Goal: Task Accomplishment & Management: Complete application form

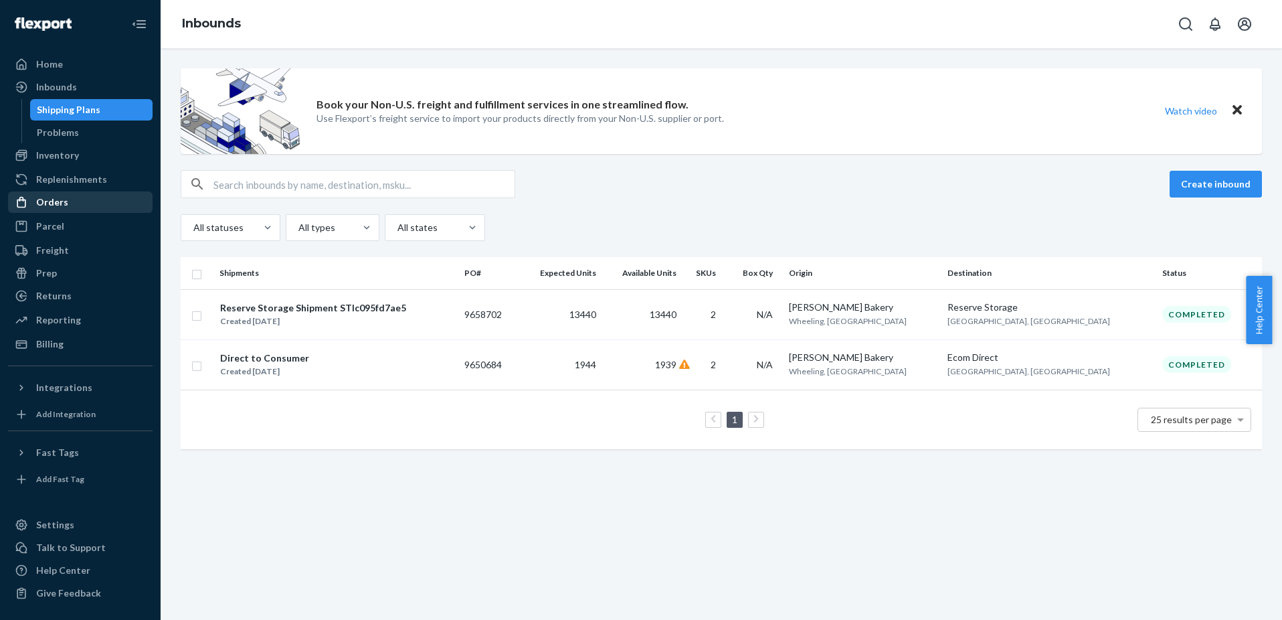
click at [61, 204] on div "Orders" at bounding box center [52, 201] width 32 height 13
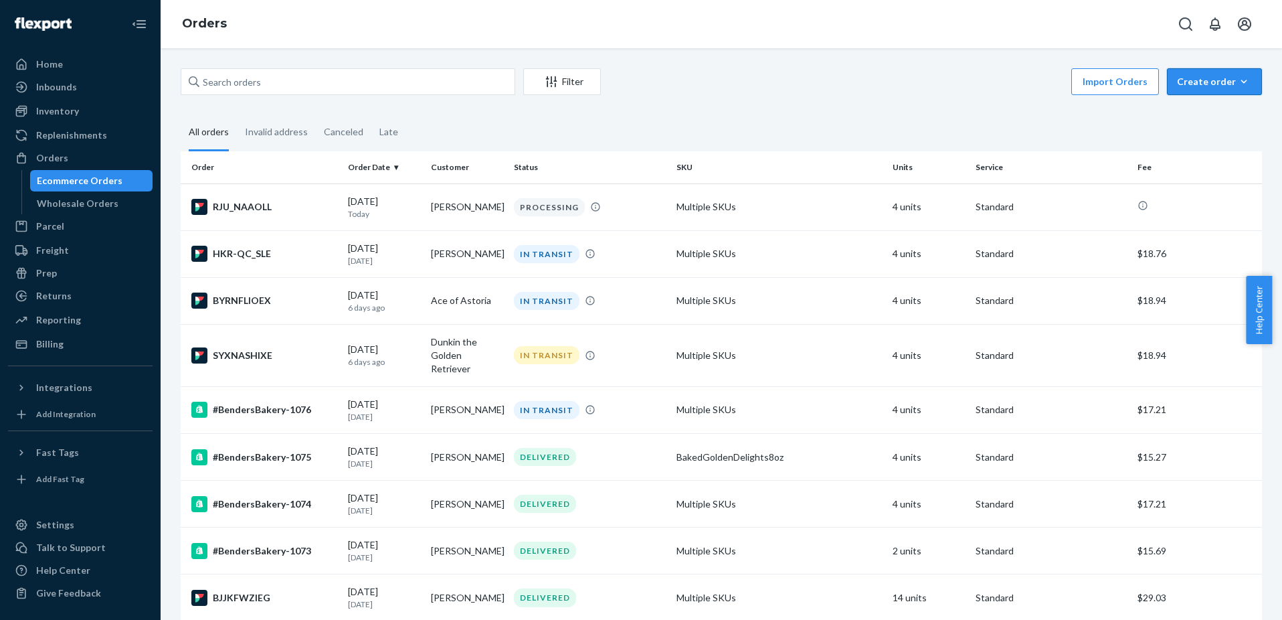
click at [1218, 78] on div "Create order" at bounding box center [1214, 81] width 75 height 13
click at [1191, 106] on button "Ecommerce order" at bounding box center [1234, 114] width 128 height 29
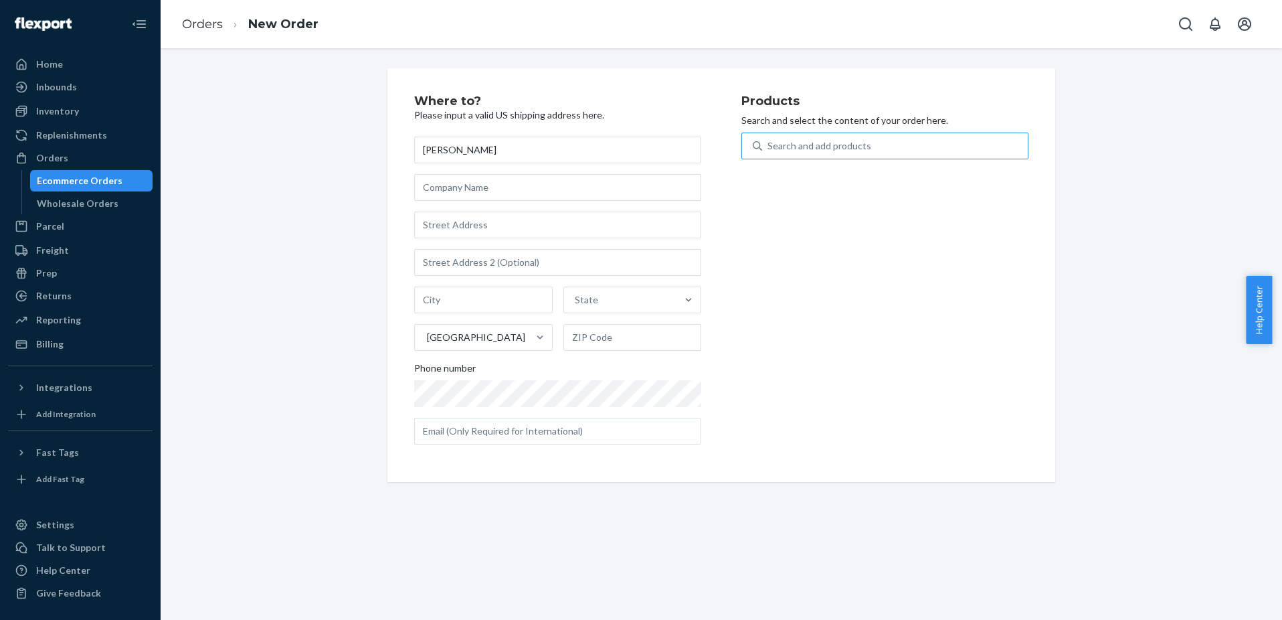
type input "[PERSON_NAME]"
click at [810, 147] on div "Search and add products" at bounding box center [820, 145] width 104 height 13
click at [769, 147] on input "Search and add products" at bounding box center [768, 145] width 1 height 13
type input "be"
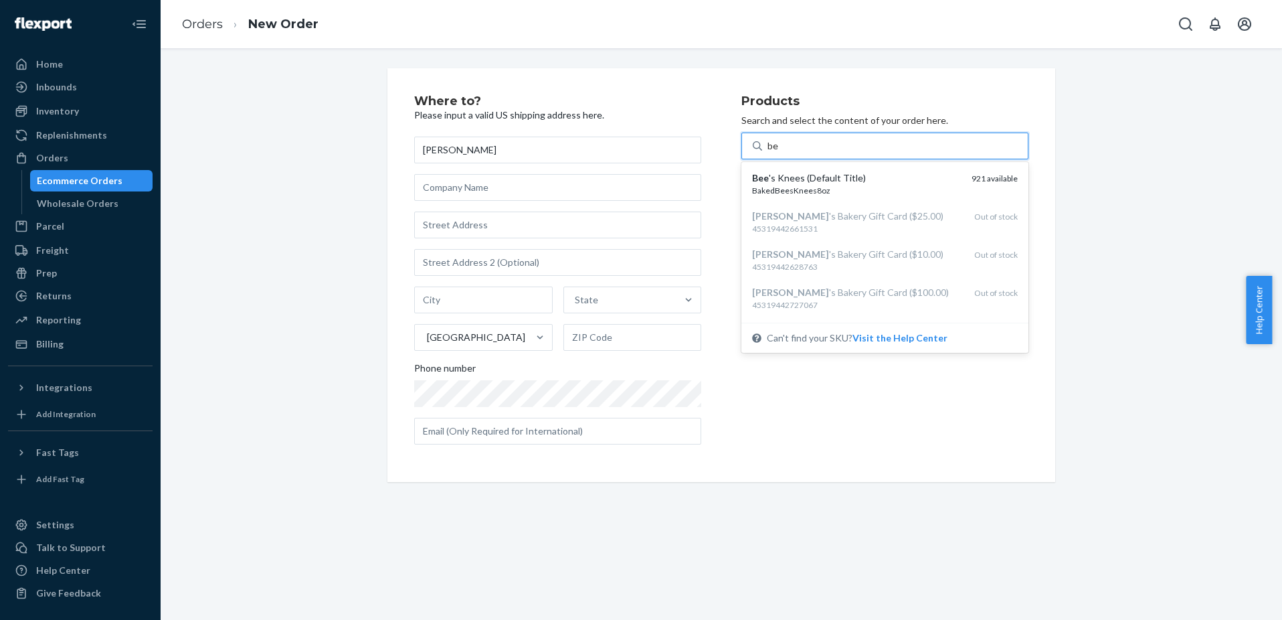
click at [804, 191] on div "BakedBeesKnees8oz" at bounding box center [856, 190] width 209 height 11
click at [779, 153] on input "be" at bounding box center [773, 145] width 11 height 13
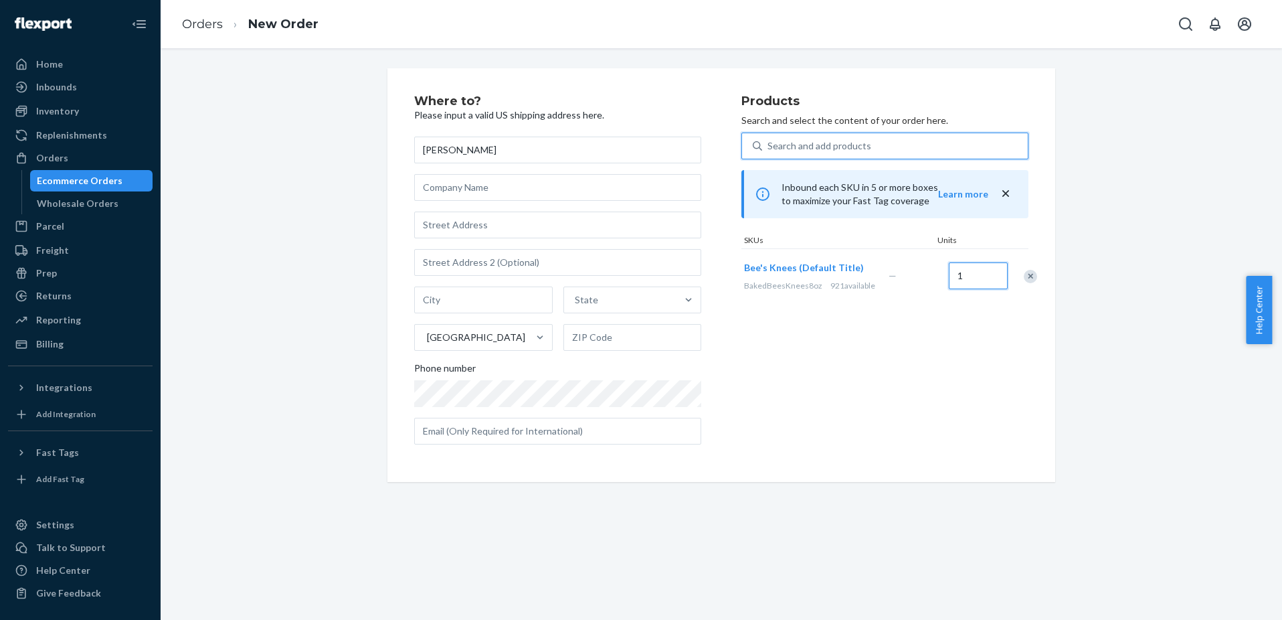
click at [954, 284] on input "1" at bounding box center [978, 275] width 59 height 27
click at [954, 286] on input "1" at bounding box center [978, 275] width 59 height 27
type input "12"
click at [891, 147] on div "Search and add products" at bounding box center [895, 146] width 266 height 24
click at [769, 147] on input "0 results available. Use Up and Down to choose options, press Enter to select t…" at bounding box center [768, 145] width 1 height 13
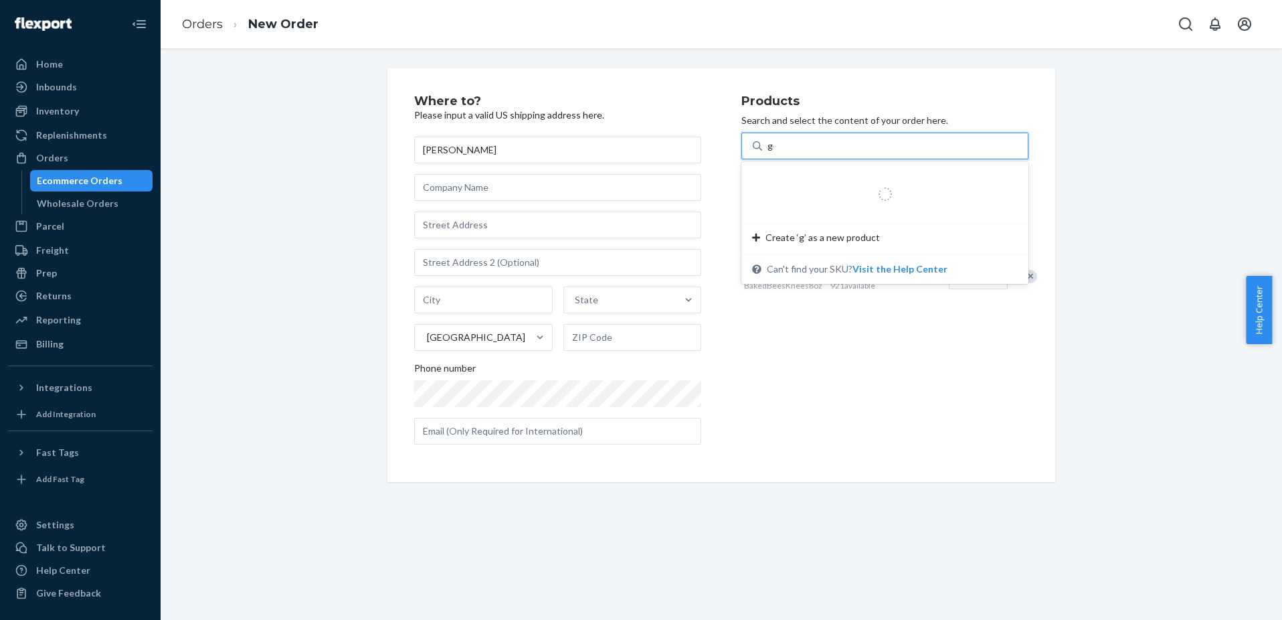
type input "gol"
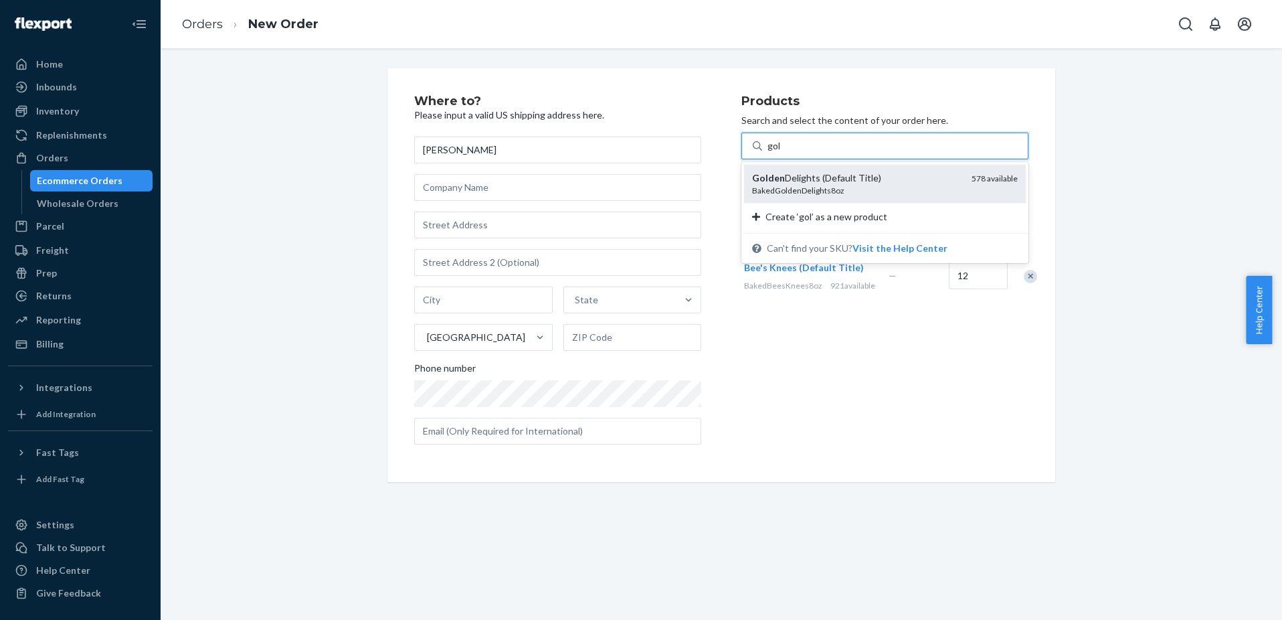
click at [883, 171] on div "Golden Delights (Default Title)" at bounding box center [856, 177] width 209 height 13
click at [782, 153] on input "gol" at bounding box center [775, 145] width 14 height 13
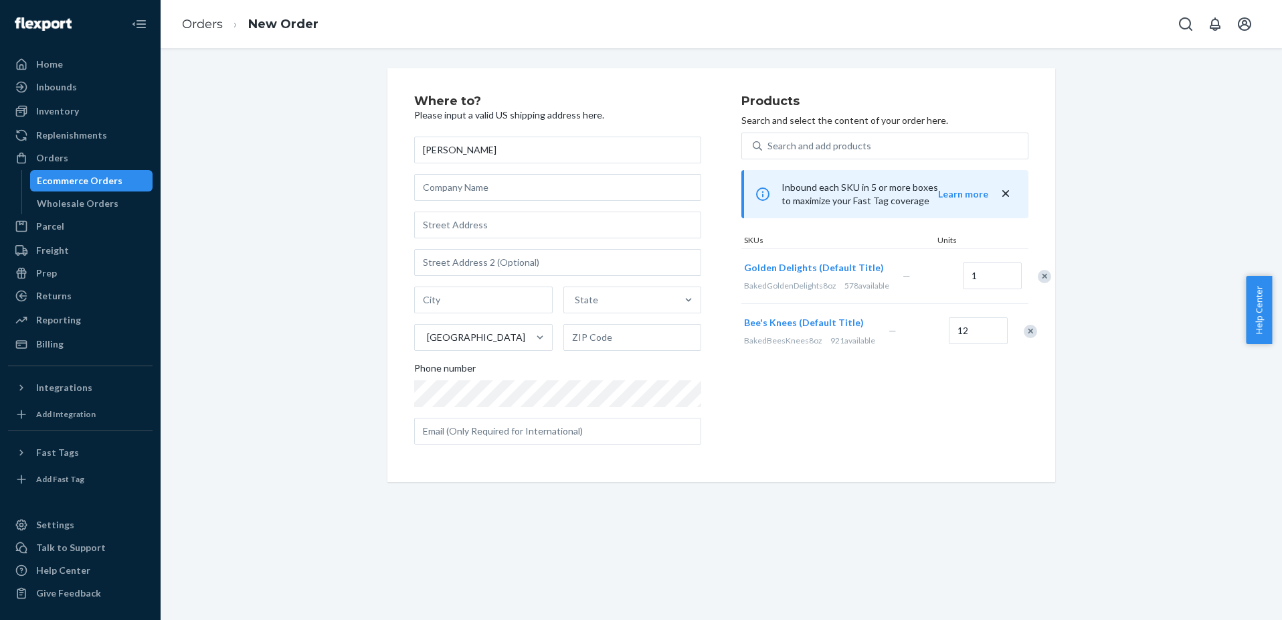
click at [960, 300] on div "1" at bounding box center [990, 276] width 60 height 54
click at [963, 289] on input "1" at bounding box center [992, 275] width 59 height 27
type input "2"
click at [957, 344] on input "12" at bounding box center [978, 330] width 59 height 27
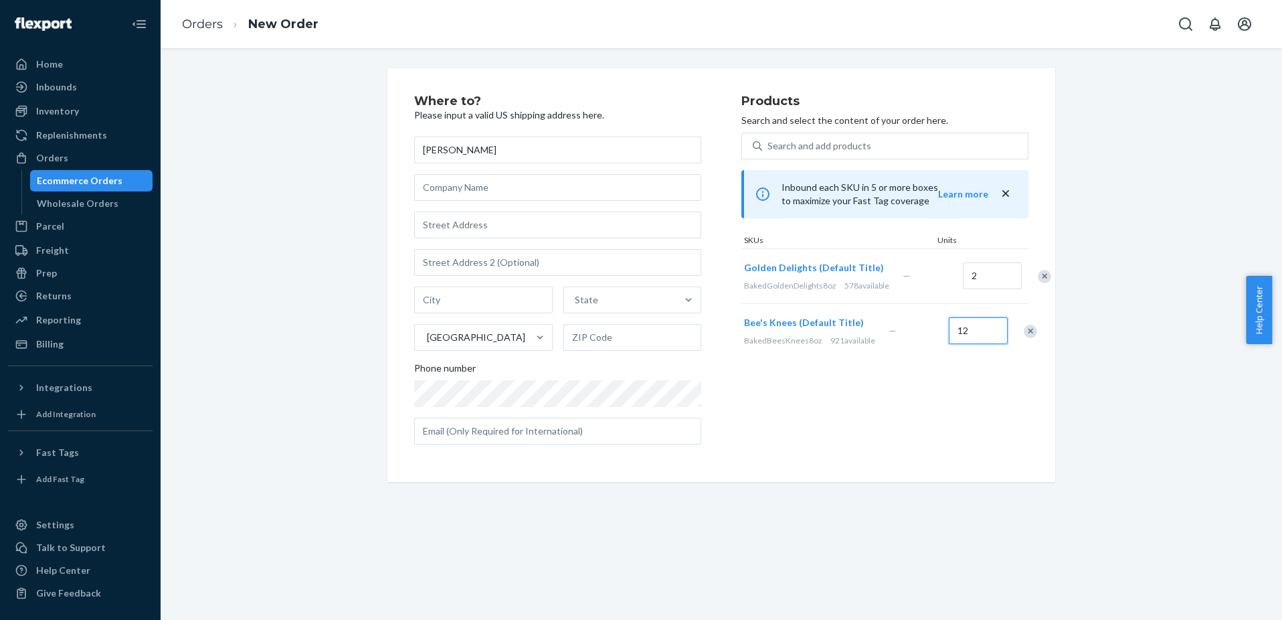
click at [957, 344] on input "12" at bounding box center [978, 330] width 59 height 27
click at [957, 344] on input "212" at bounding box center [978, 330] width 59 height 27
type input "2"
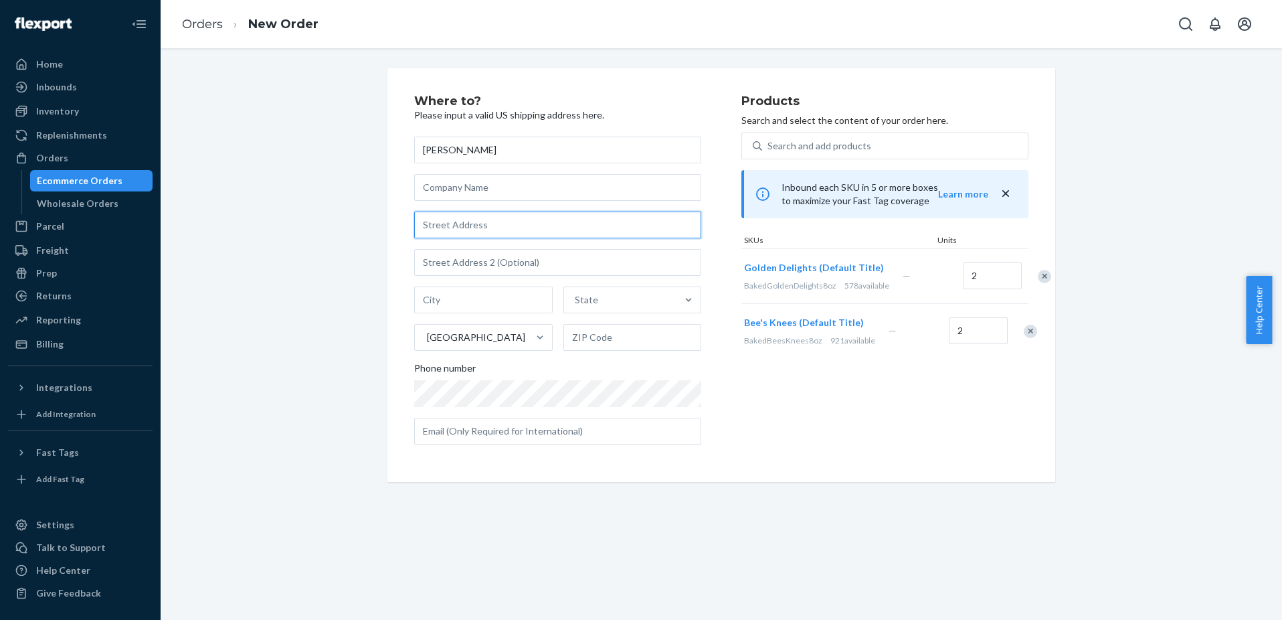
click at [531, 228] on input "text" at bounding box center [557, 224] width 287 height 27
paste input "[STREET_ADDRESS]"
type input "[STREET_ADDRESS]"
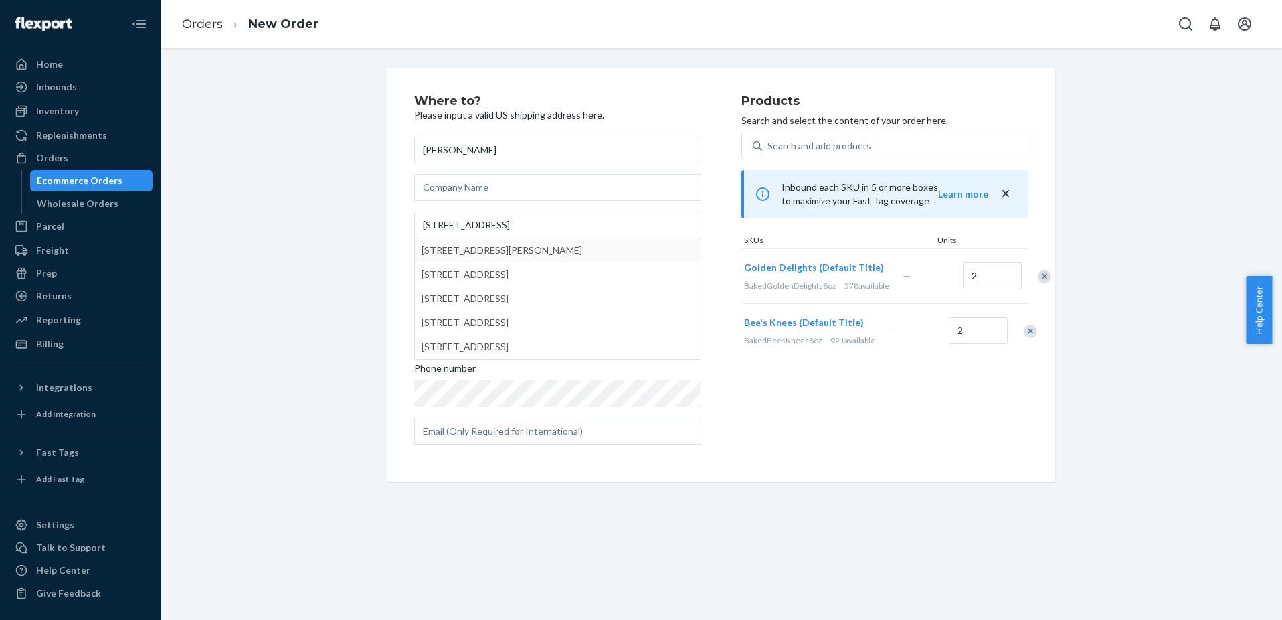
type input "Barnstable"
type input "02648"
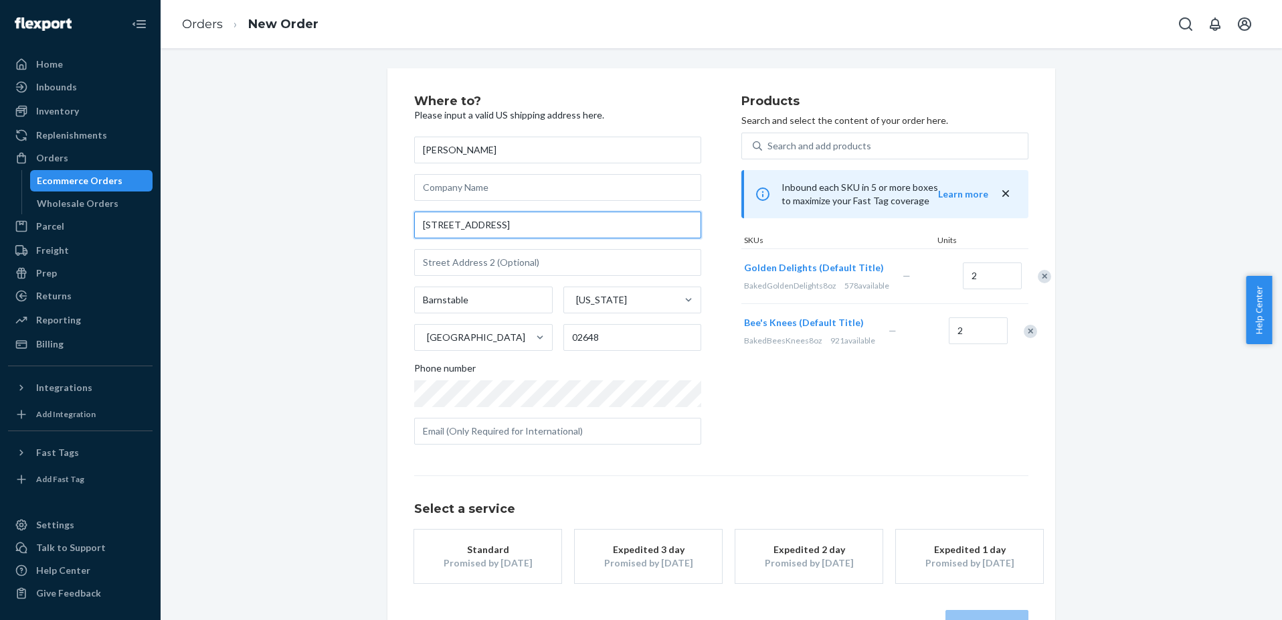
click at [485, 226] on input "[STREET_ADDRESS]" at bounding box center [557, 224] width 287 height 27
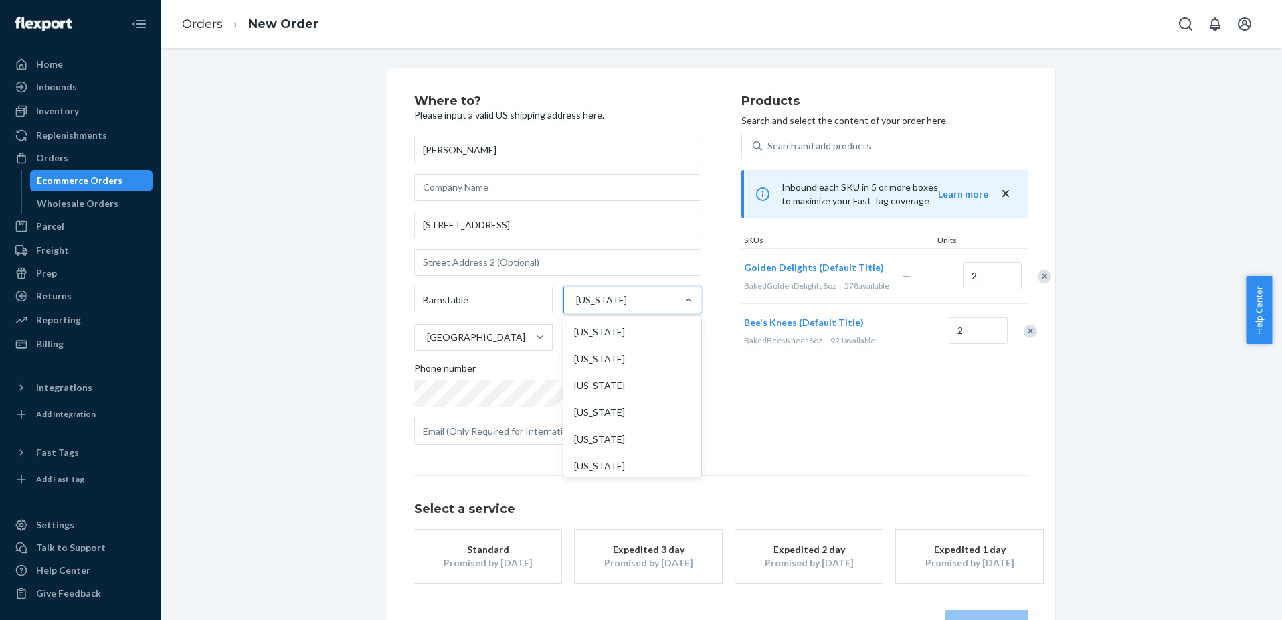
click at [607, 297] on div "[US_STATE]" at bounding box center [601, 299] width 51 height 13
click at [576, 297] on input "option [US_STATE] focused, 24 of 59. 59 results available. Use Up and Down to c…" at bounding box center [575, 299] width 1 height 13
click at [552, 302] on div "Barnstable option [US_STATE] focused, 24 of 59. 59 results available. Use Up an…" at bounding box center [557, 318] width 287 height 64
click at [518, 307] on input "Barnstable" at bounding box center [483, 299] width 139 height 27
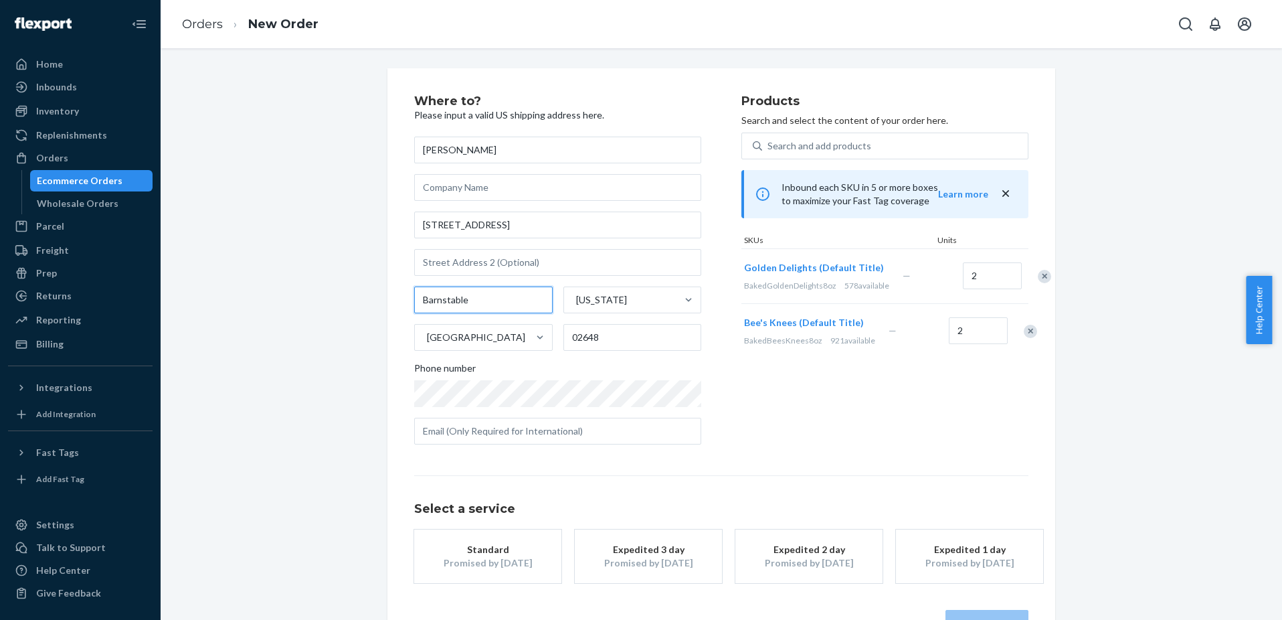
click at [518, 307] on input "Barnstable" at bounding box center [483, 299] width 139 height 27
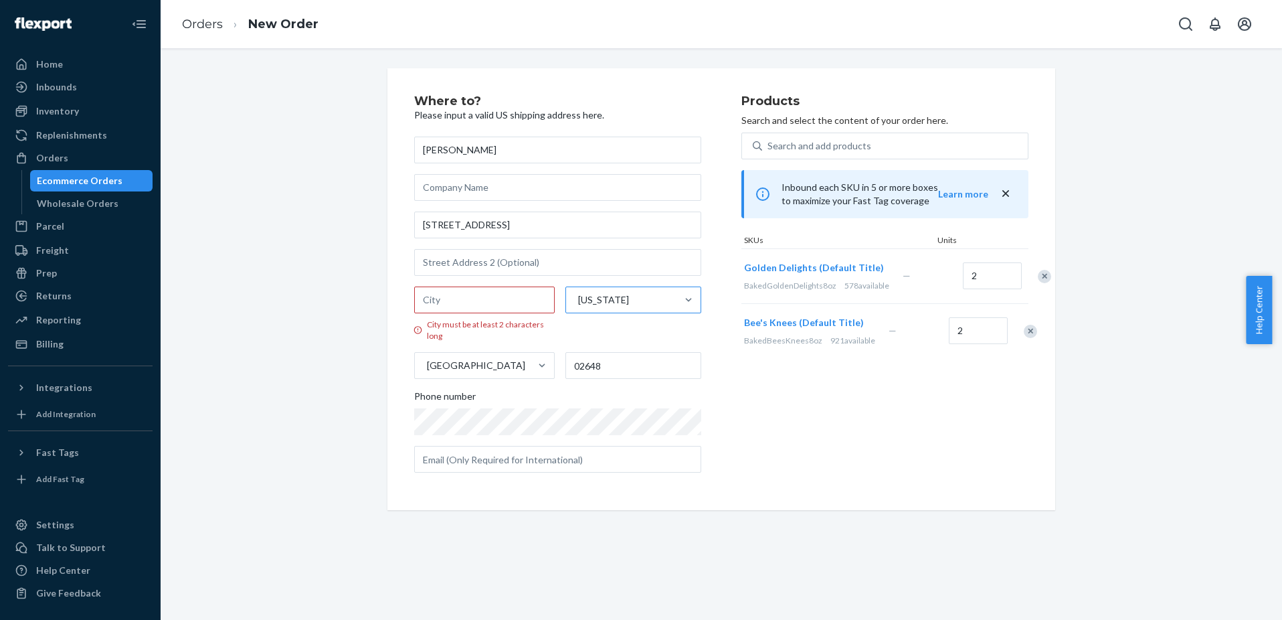
click at [613, 296] on div "[US_STATE]" at bounding box center [603, 299] width 51 height 13
click at [578, 296] on input "[US_STATE]" at bounding box center [577, 299] width 1 height 13
click at [613, 296] on div "[US_STATE]" at bounding box center [603, 299] width 51 height 13
click at [578, 296] on input "option [US_STATE] focused, 0 of 59. 59 results available. Use Up and Down to ch…" at bounding box center [577, 299] width 1 height 13
click at [613, 298] on div "[US_STATE]" at bounding box center [603, 299] width 51 height 13
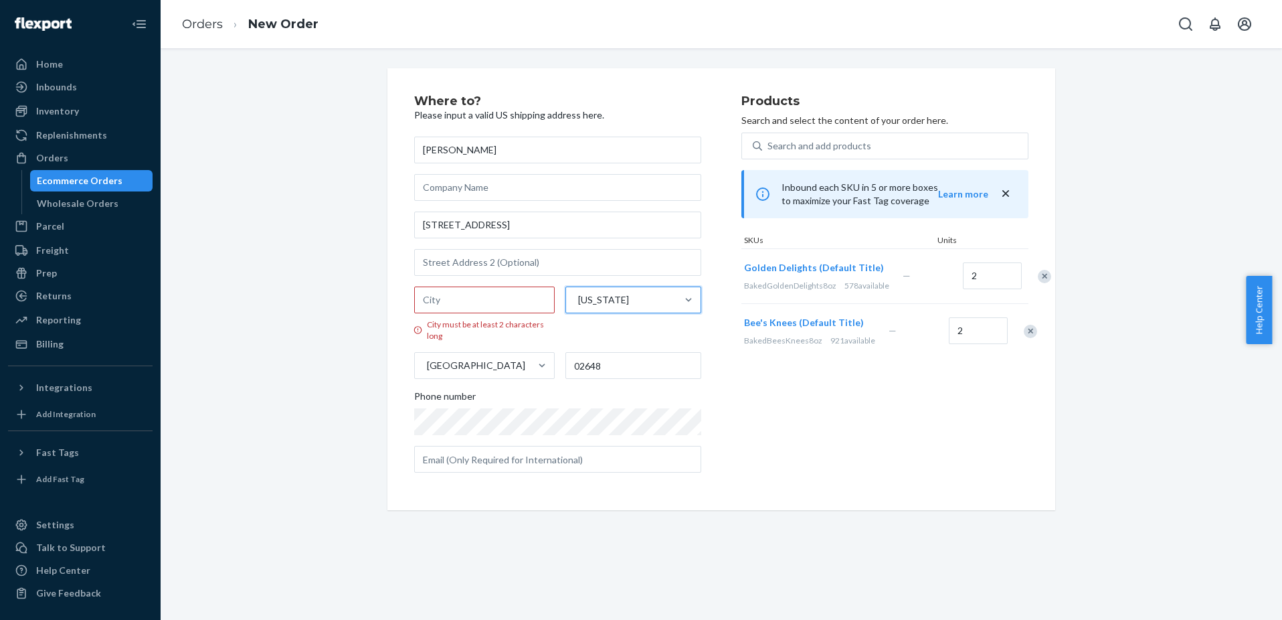
click at [578, 298] on input "0 results available. Select is focused ,type to refine list, press Down to open…" at bounding box center [577, 299] width 1 height 13
type input "nh"
click at [608, 331] on div "[US_STATE]" at bounding box center [630, 332] width 135 height 27
click at [584, 307] on input "nh" at bounding box center [578, 299] width 12 height 13
click at [519, 232] on input "[STREET_ADDRESS]" at bounding box center [557, 224] width 287 height 27
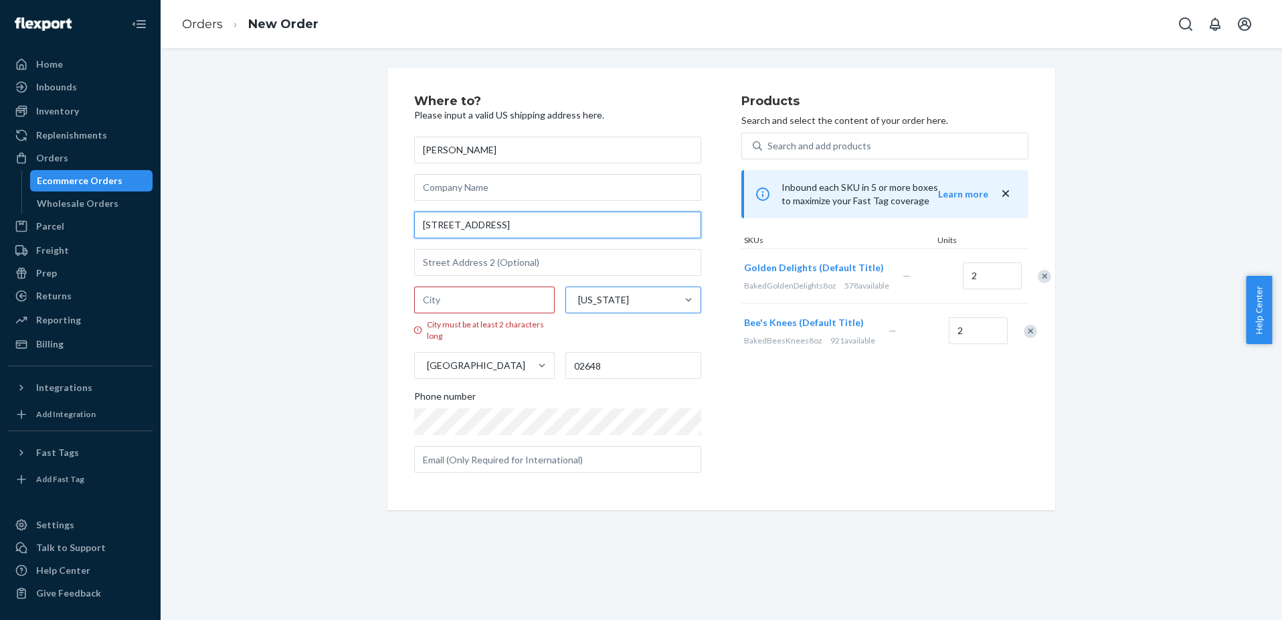
click at [519, 232] on input "[STREET_ADDRESS]" at bounding box center [557, 224] width 287 height 27
click at [489, 319] on div "City must be at least 2 characters long" at bounding box center [484, 330] width 141 height 23
click at [489, 313] on input "City must be at least 2 characters long" at bounding box center [484, 299] width 141 height 27
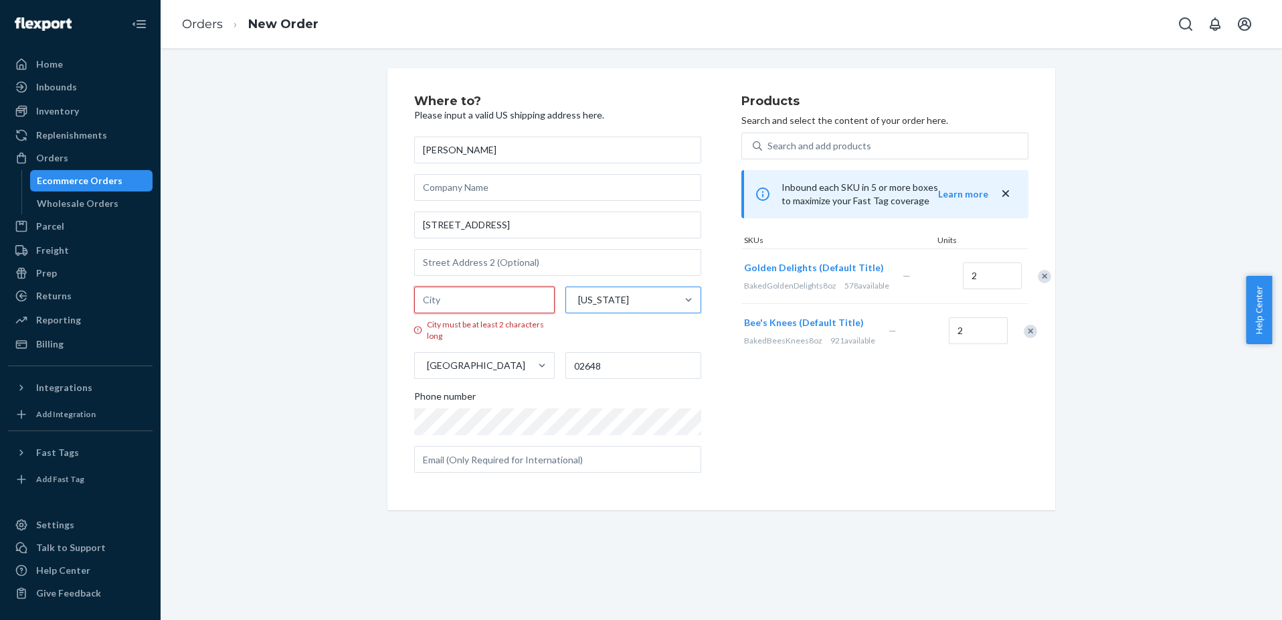
click at [495, 302] on input "City must be at least 2 characters long" at bounding box center [484, 299] width 141 height 27
paste input "Epping"
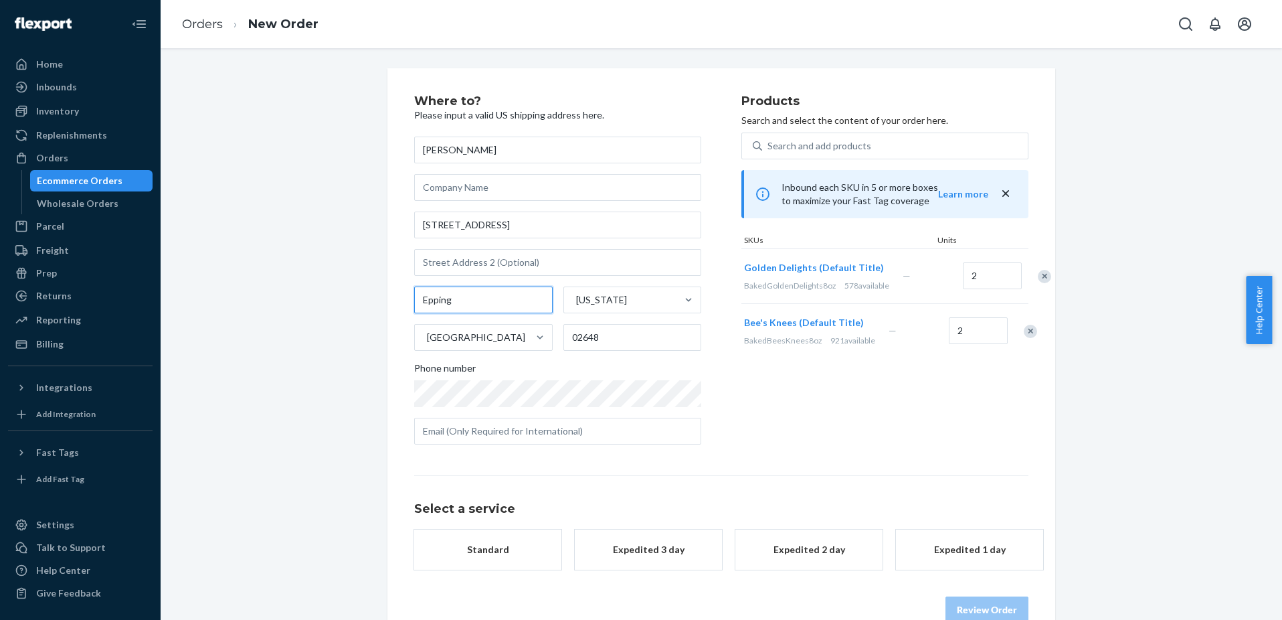
type input "Epping"
click at [638, 344] on input "02648" at bounding box center [632, 337] width 139 height 27
paste input "03042"
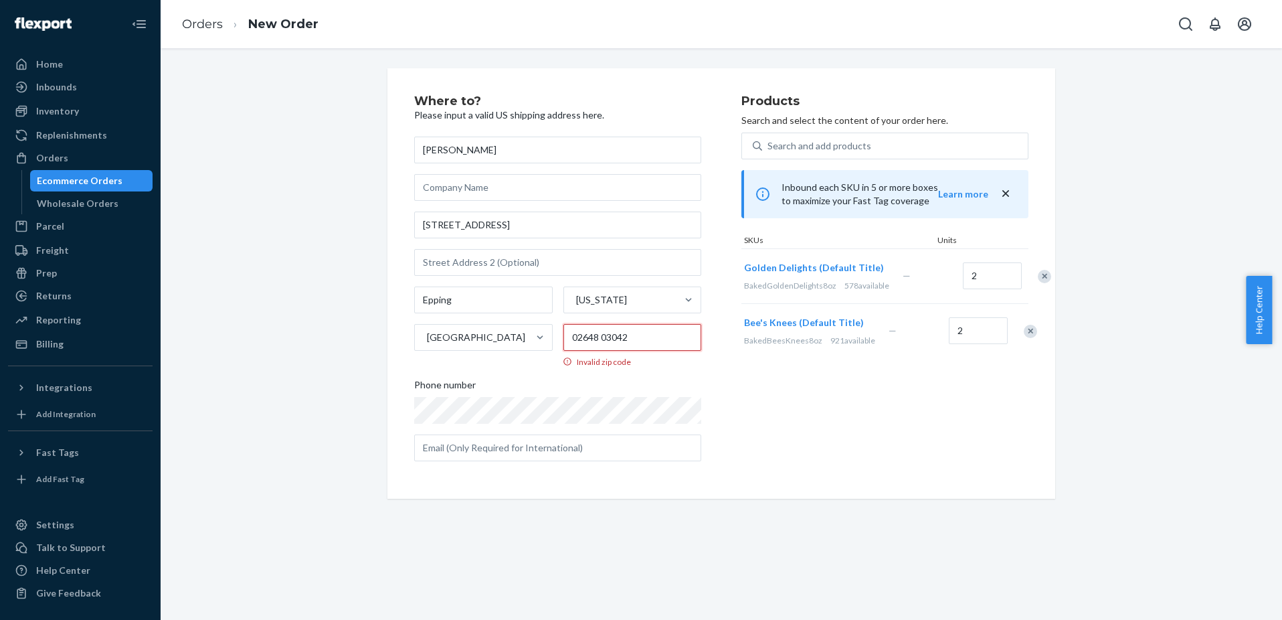
click at [606, 339] on input "02648 03042" at bounding box center [632, 337] width 139 height 27
paste input "text"
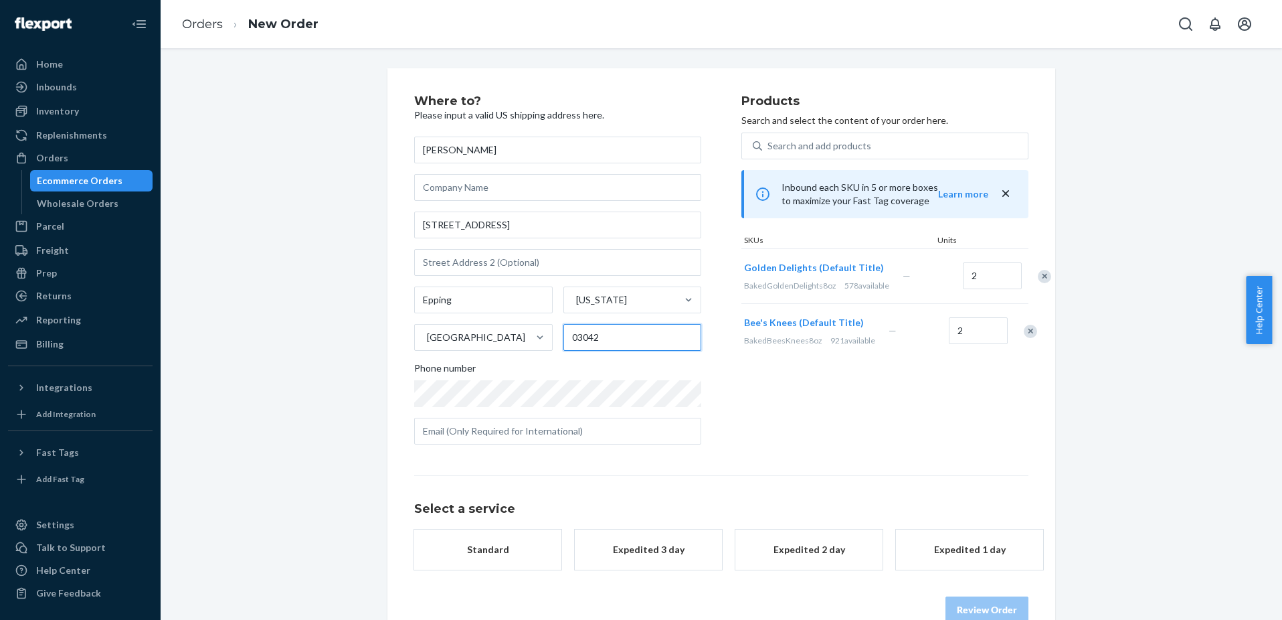
type input "03042"
drag, startPoint x: 719, startPoint y: 400, endPoint x: 683, endPoint y: 373, distance: 44.6
click at [720, 400] on div "Where to? Please input a valid US shipping address here. Koda Cameron [STREET_A…" at bounding box center [577, 275] width 327 height 360
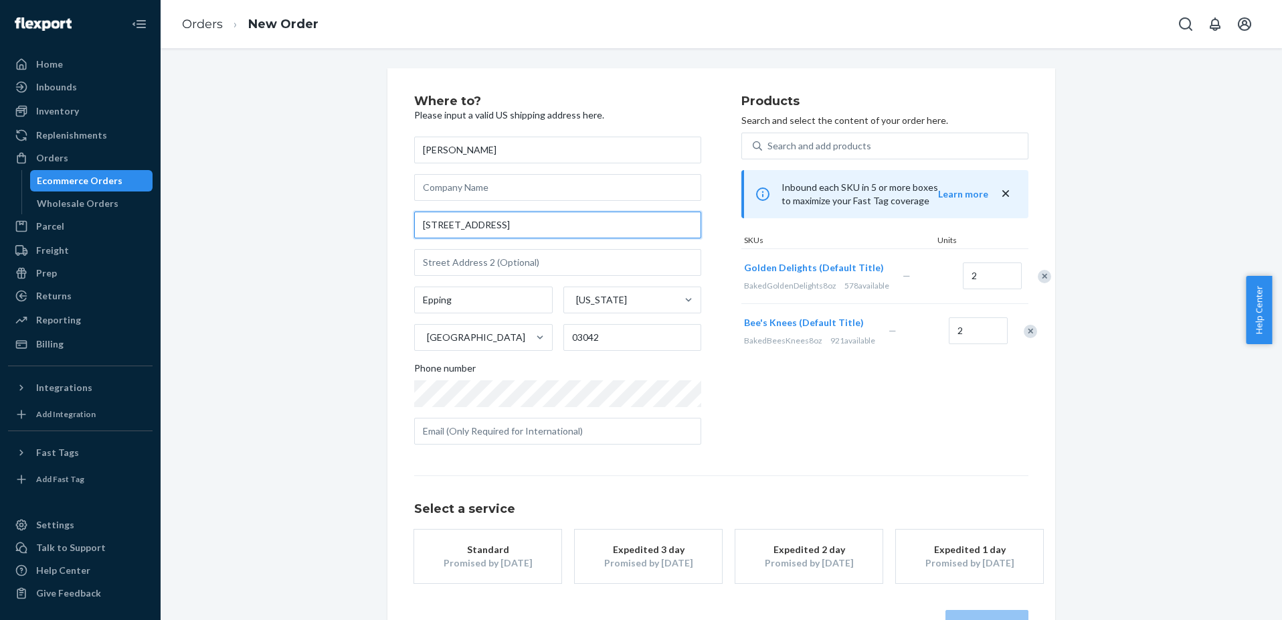
click at [511, 215] on input "[STREET_ADDRESS]" at bounding box center [557, 224] width 287 height 27
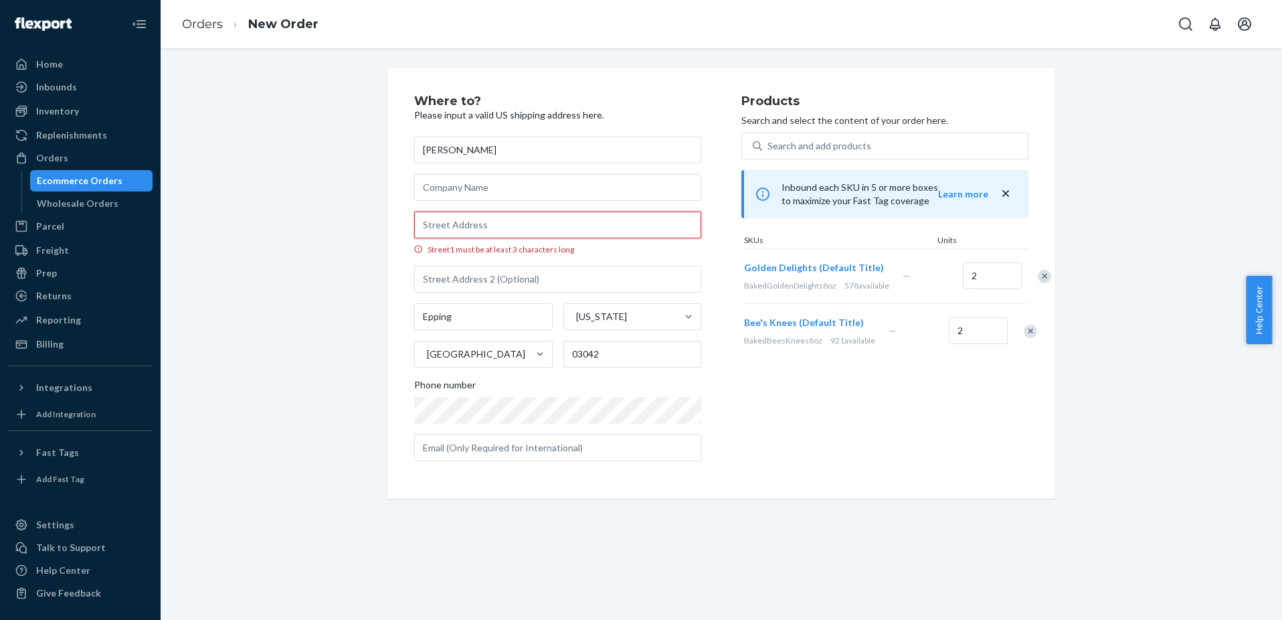
paste input "[STREET_ADDRESS]"
type input "[STREET_ADDRESS]"
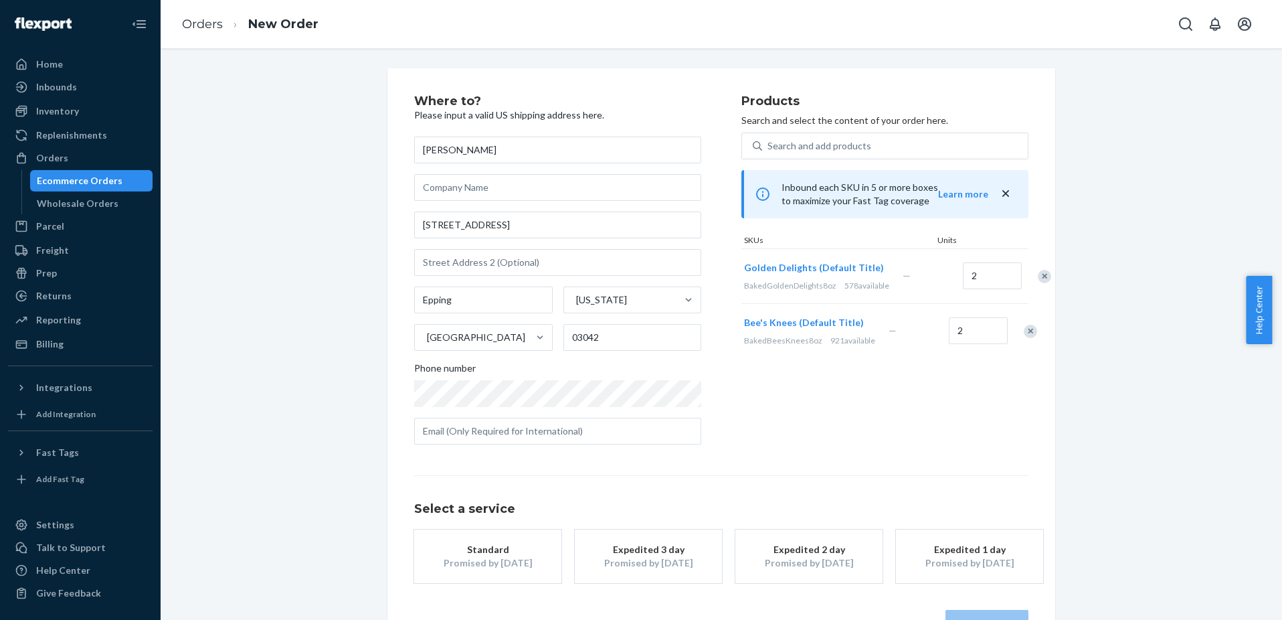
click at [503, 569] on div "Promised by [DATE]" at bounding box center [487, 562] width 107 height 13
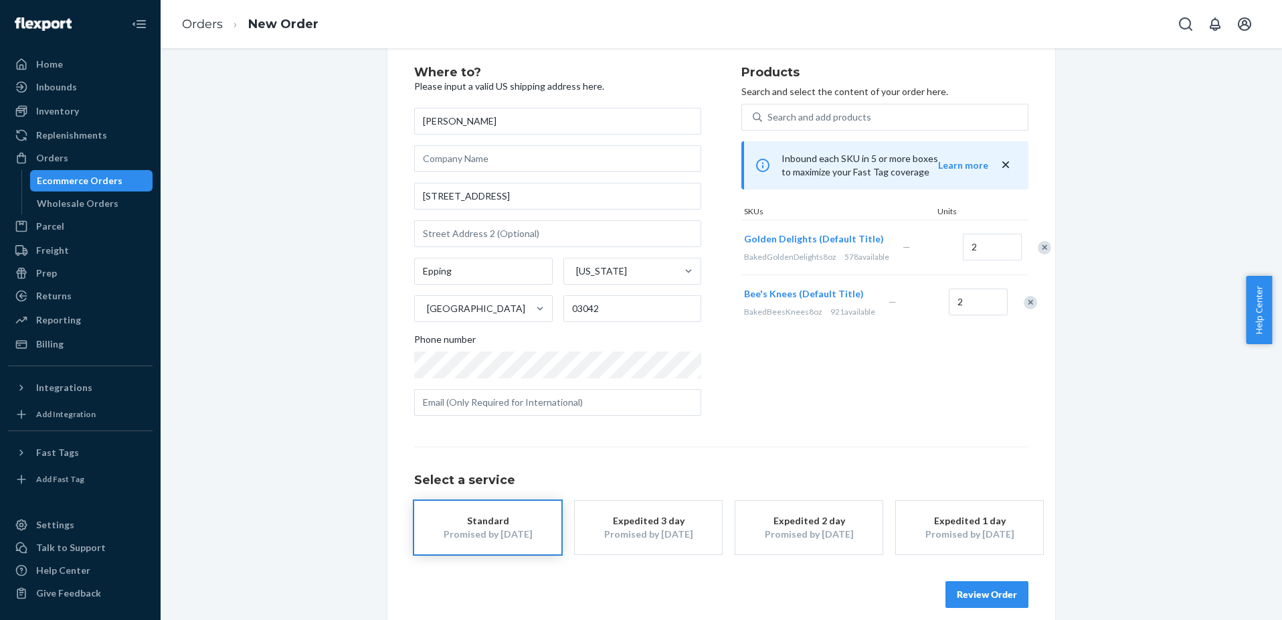
scroll to position [44, 0]
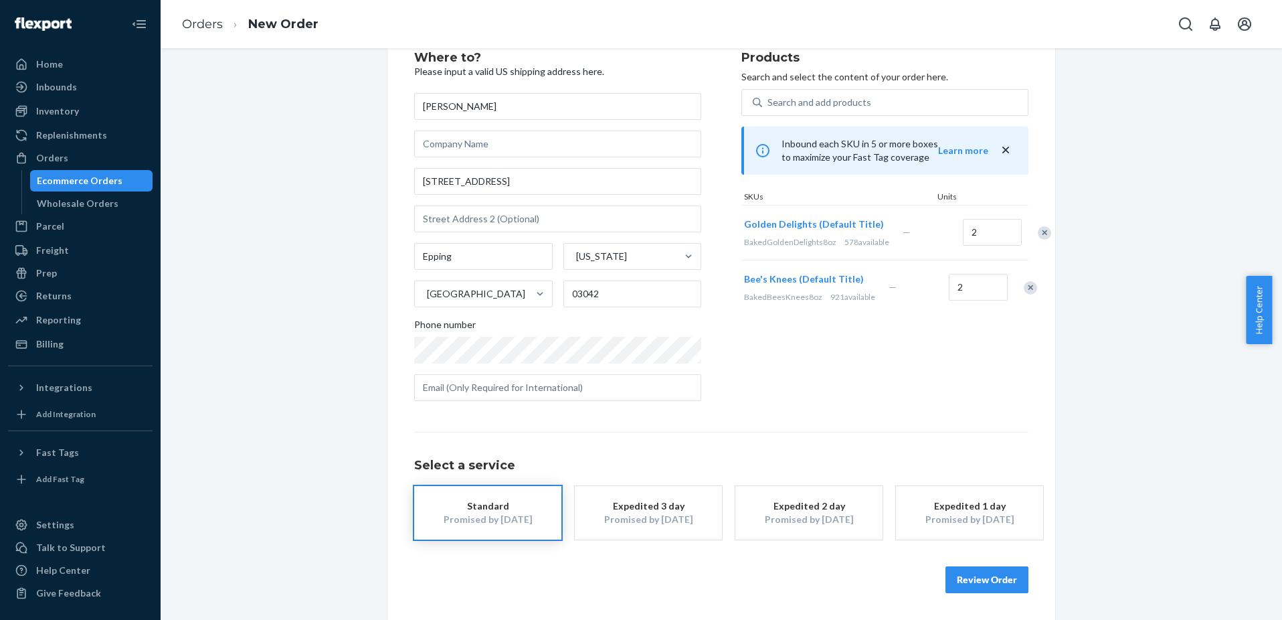
click at [989, 575] on button "Review Order" at bounding box center [987, 579] width 83 height 27
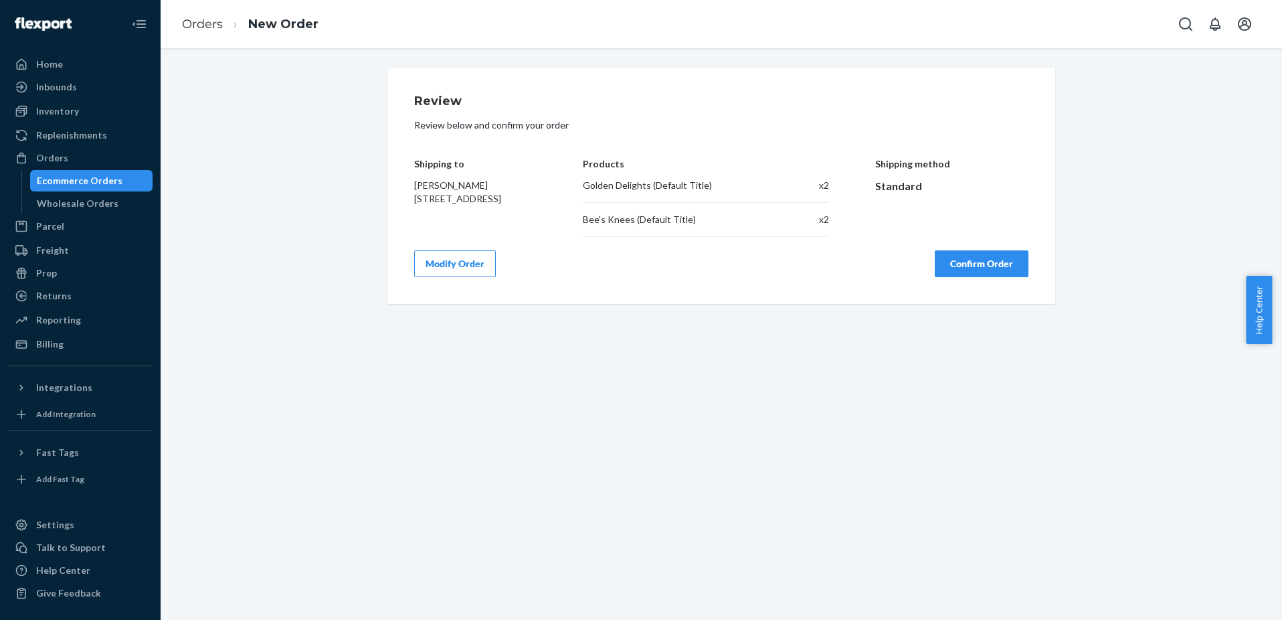
click at [991, 261] on button "Confirm Order" at bounding box center [982, 263] width 94 height 27
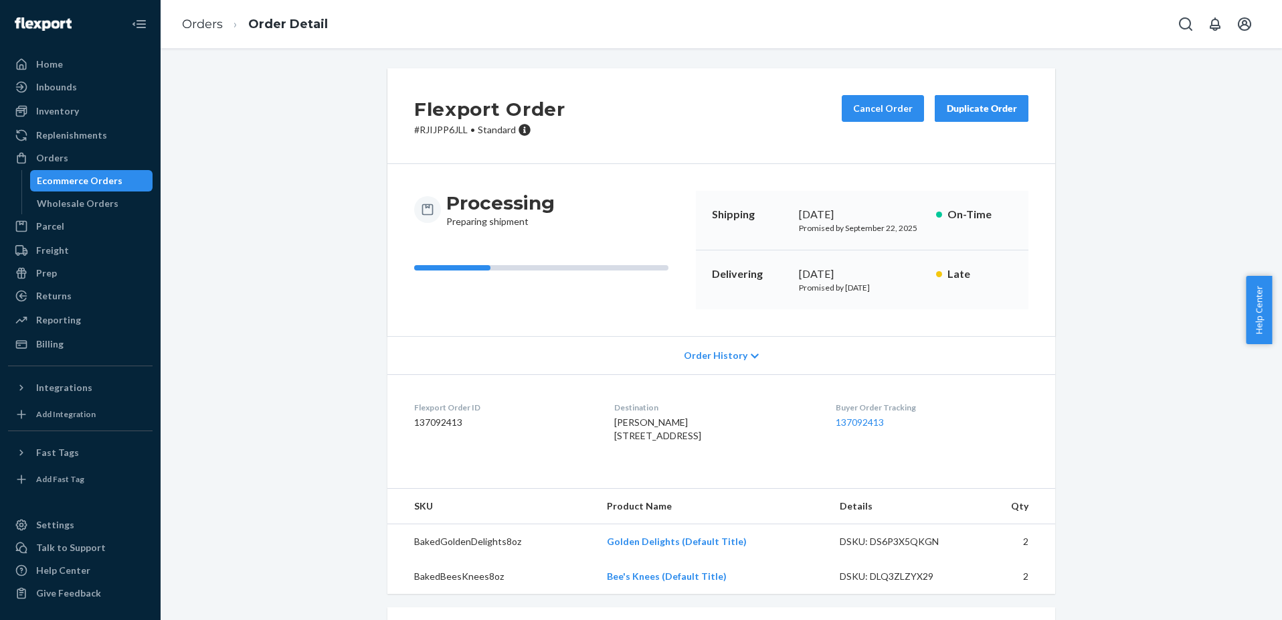
click at [102, 181] on div "Ecommerce Orders" at bounding box center [80, 180] width 86 height 13
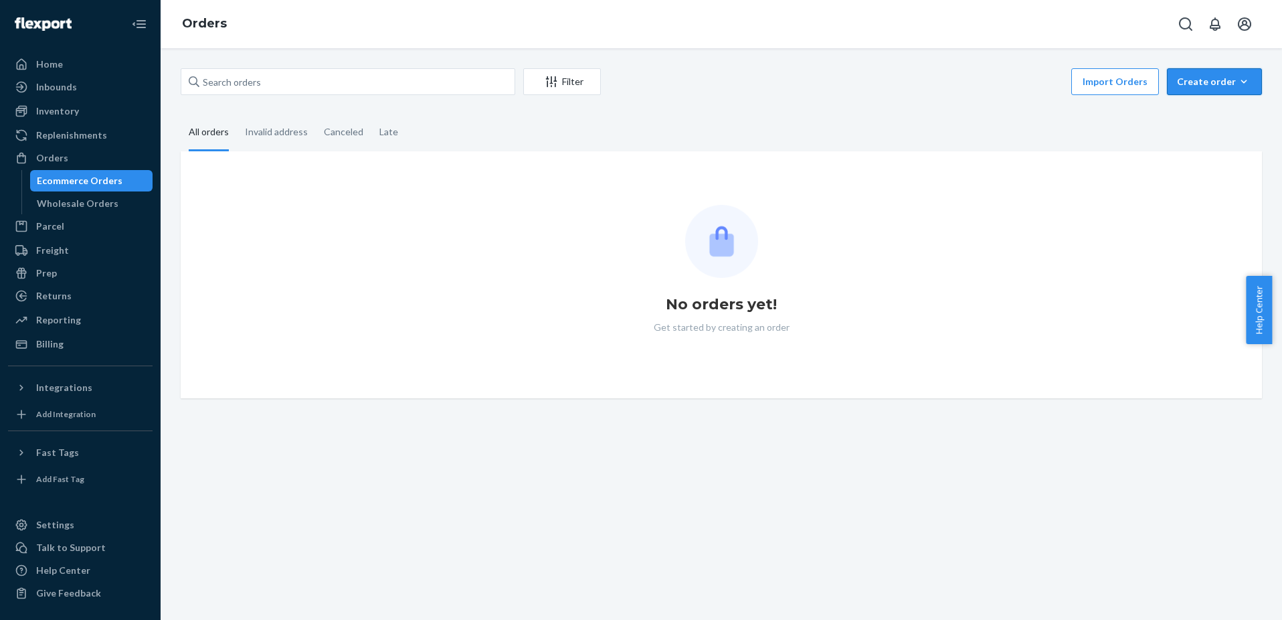
click at [1215, 78] on div "Create order" at bounding box center [1214, 81] width 75 height 13
click at [1195, 114] on span "Ecommerce order" at bounding box center [1222, 113] width 83 height 9
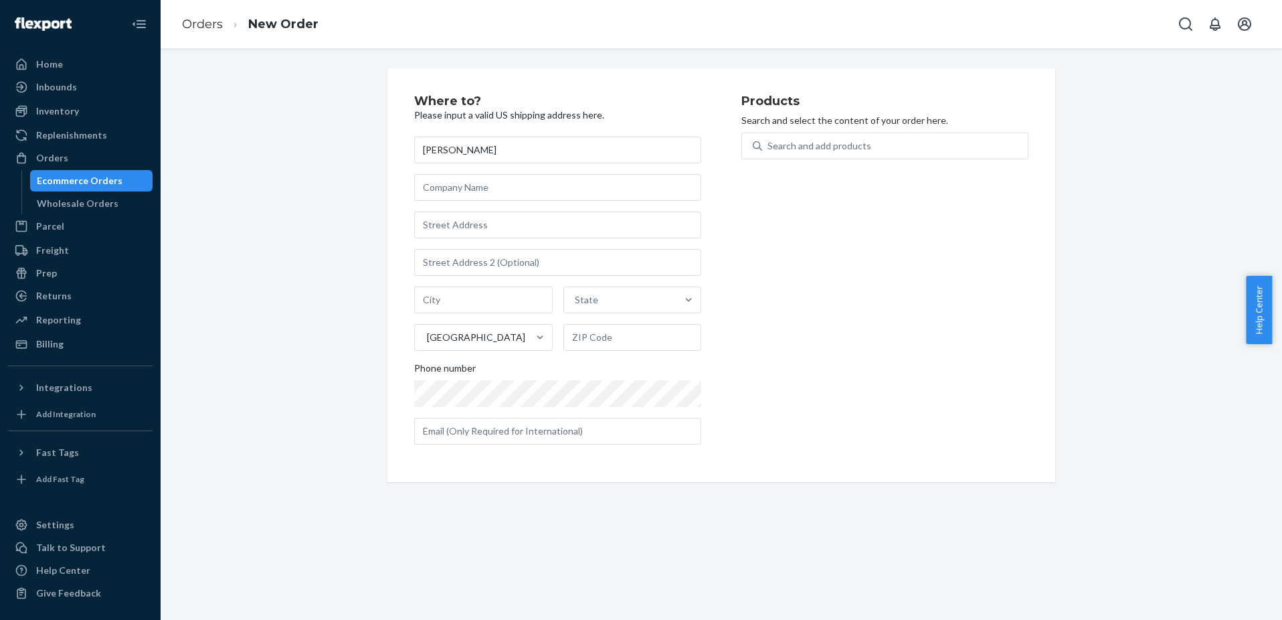
type input "[PERSON_NAME]"
click at [482, 238] on div "[PERSON_NAME][GEOGRAPHIC_DATA] Phone number" at bounding box center [557, 291] width 287 height 308
click at [491, 231] on input "text" at bounding box center [557, 224] width 287 height 27
paste input "[STREET_ADDRESS]"
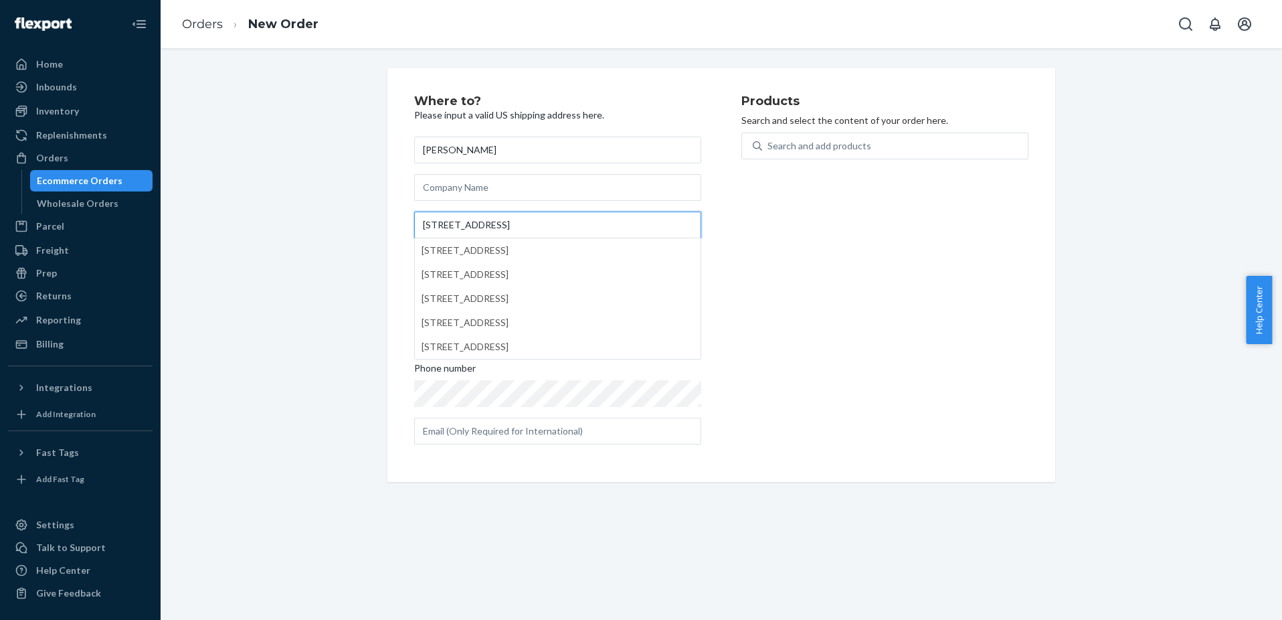
type input "[STREET_ADDRESS]"
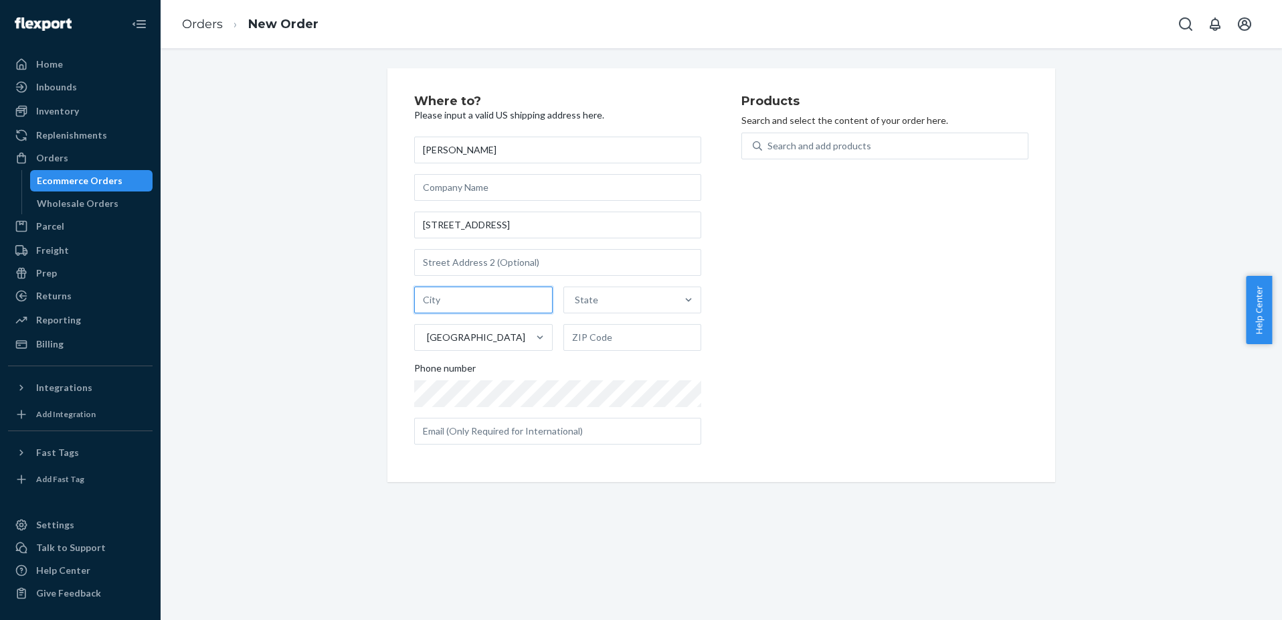
click at [480, 294] on input "text" at bounding box center [483, 299] width 139 height 27
paste input "[US_STATE][GEOGRAPHIC_DATA]"
type input "[US_STATE][GEOGRAPHIC_DATA]"
click at [610, 297] on div "State" at bounding box center [620, 299] width 113 height 27
click at [576, 297] on input "State" at bounding box center [575, 299] width 1 height 13
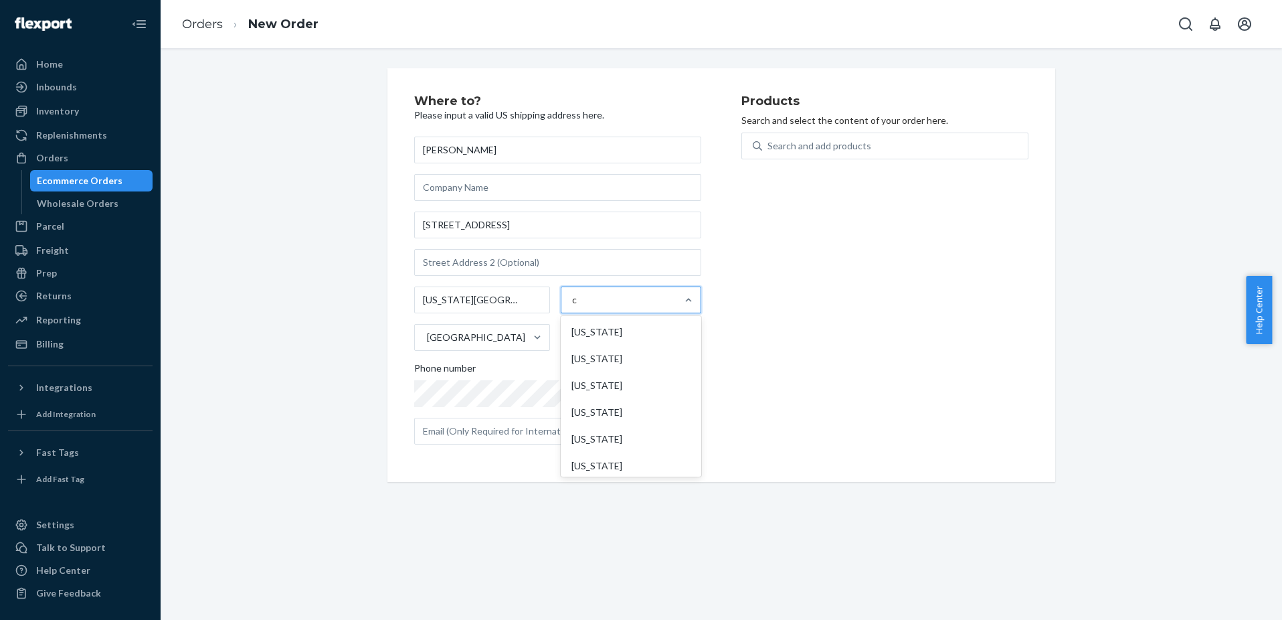
type input "ca"
click at [620, 370] on div "[US_STATE]" at bounding box center [630, 358] width 135 height 27
click at [583, 307] on input "ca" at bounding box center [577, 299] width 11 height 13
click at [586, 337] on input "text" at bounding box center [632, 337] width 139 height 27
paste input "95959"
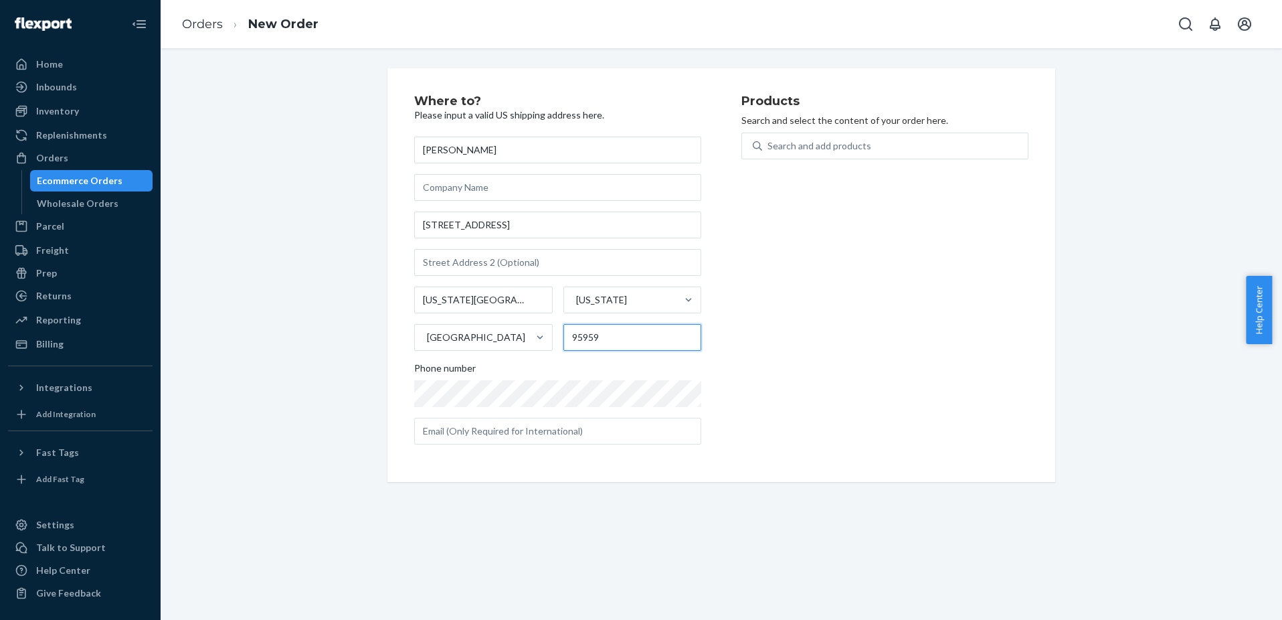
type input "95959"
click at [938, 146] on div "Search and add products" at bounding box center [895, 146] width 266 height 24
click at [769, 146] on input "0 results available. Use Up and Down to choose options, press Enter to select t…" at bounding box center [768, 145] width 1 height 13
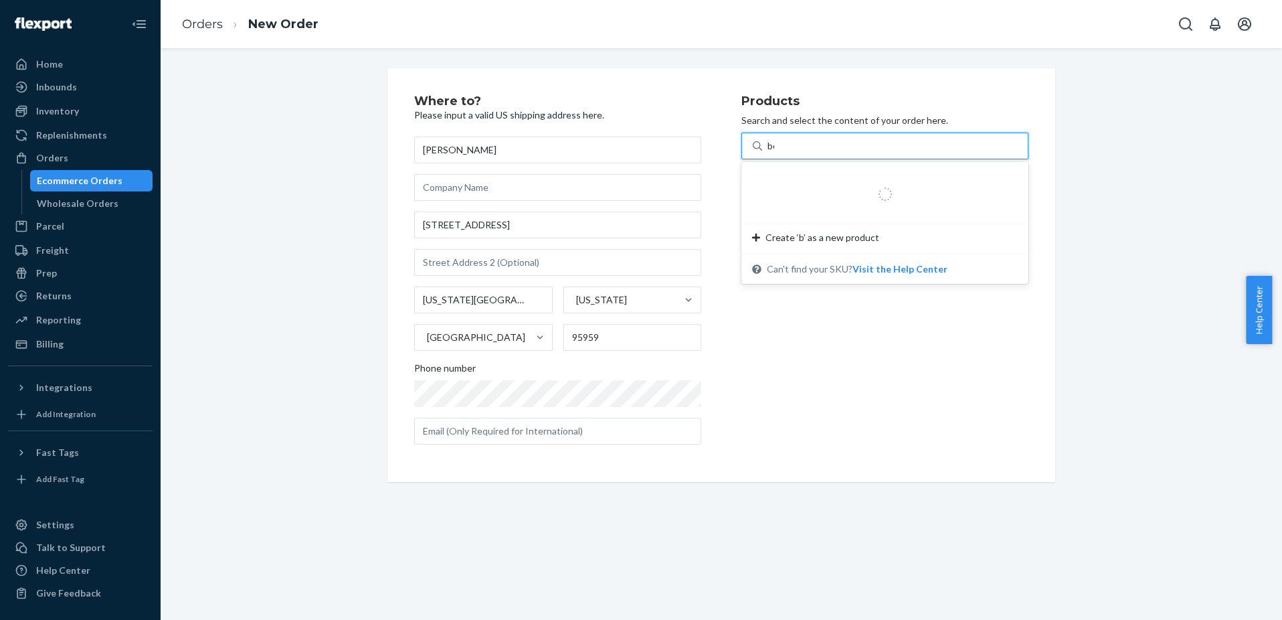
type input "bee"
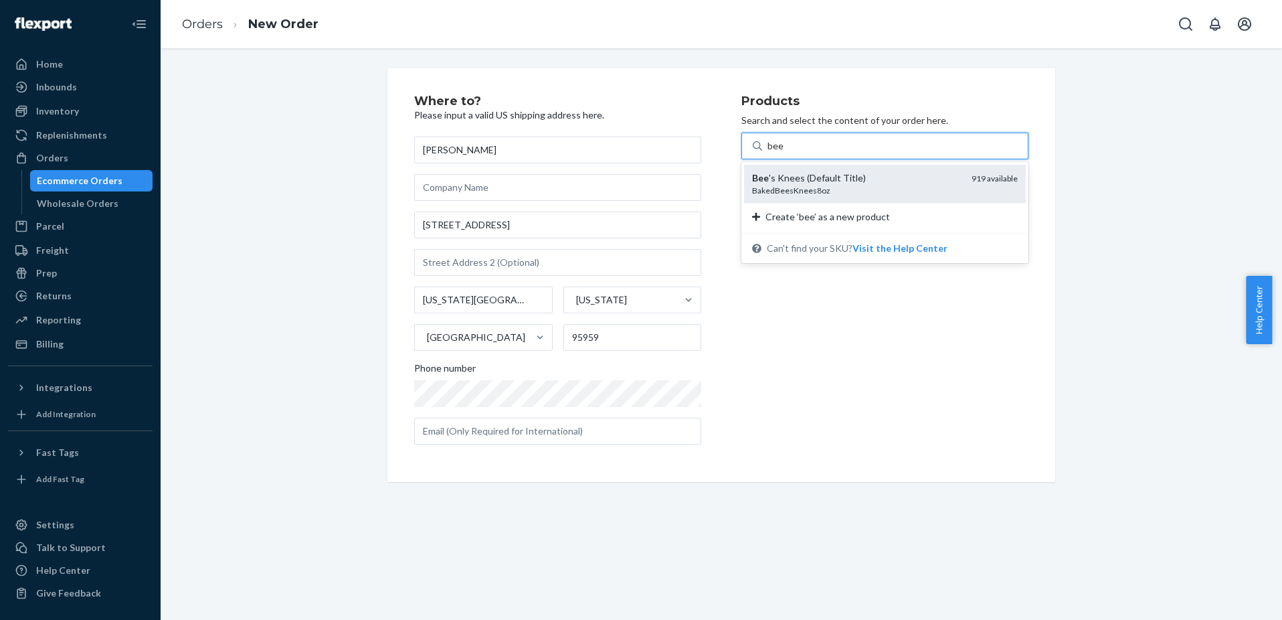
click at [813, 183] on div "Bee 's Knees (Default Title)" at bounding box center [856, 177] width 209 height 13
click at [784, 153] on input "bee" at bounding box center [776, 145] width 17 height 13
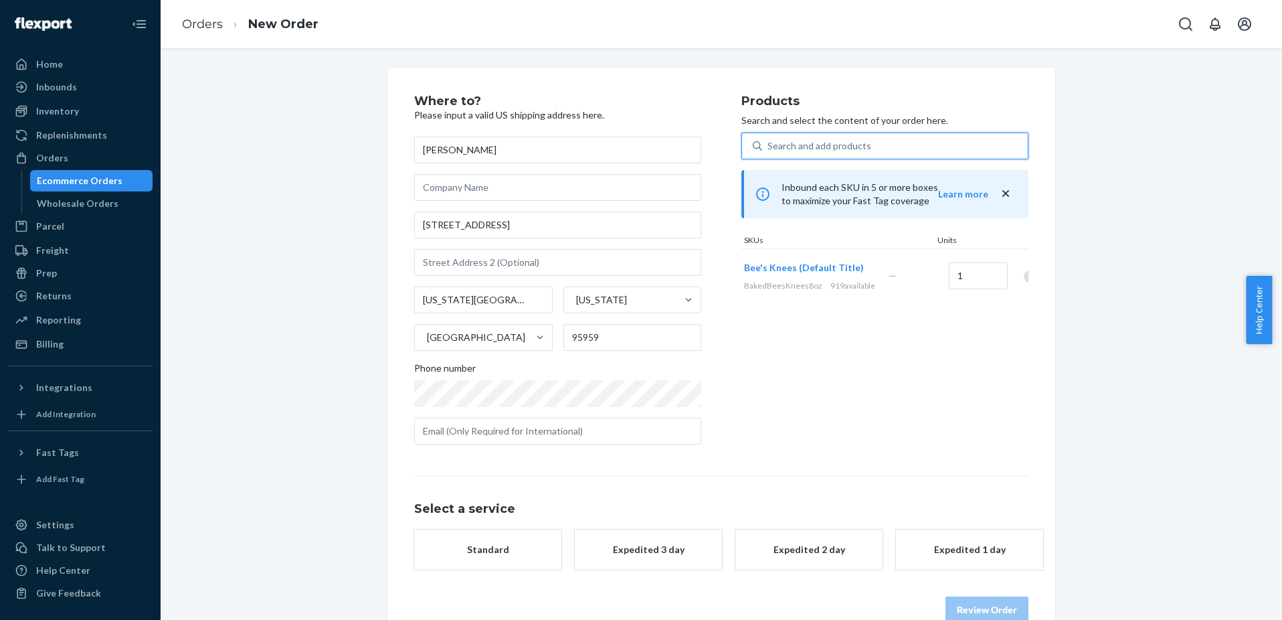
click at [814, 142] on div "Search and add products" at bounding box center [820, 145] width 104 height 13
click at [769, 142] on input "0 results available. Select is focused ,type to refine list, press Down to open…" at bounding box center [768, 145] width 1 height 13
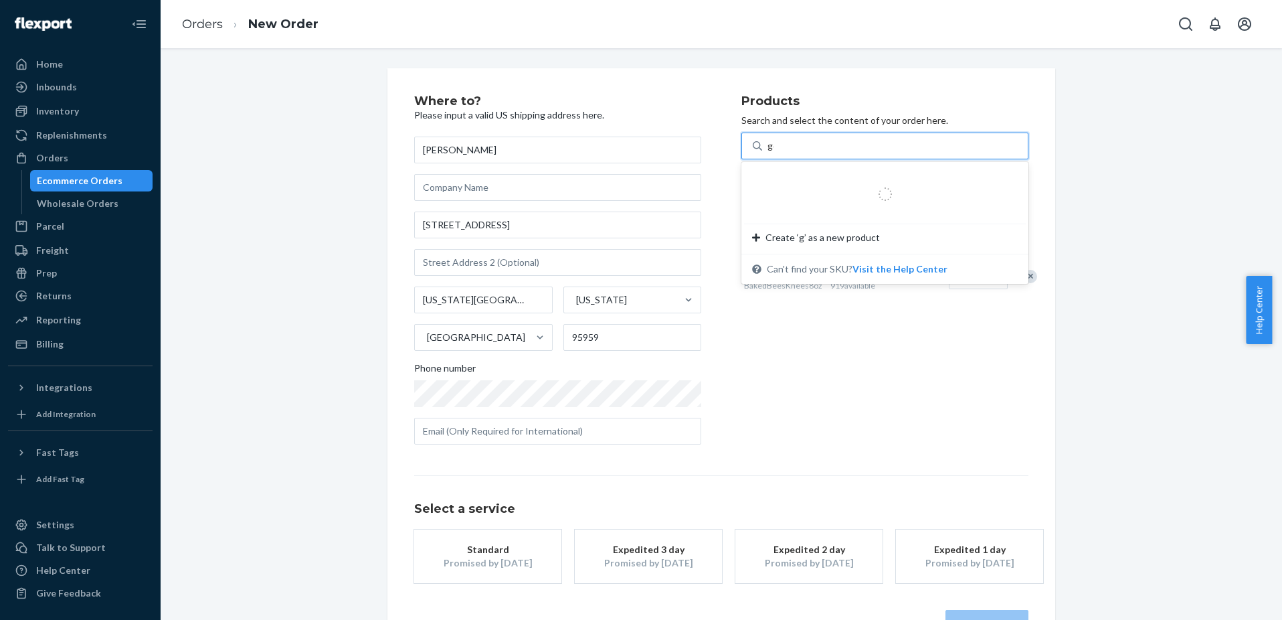
type input "gol"
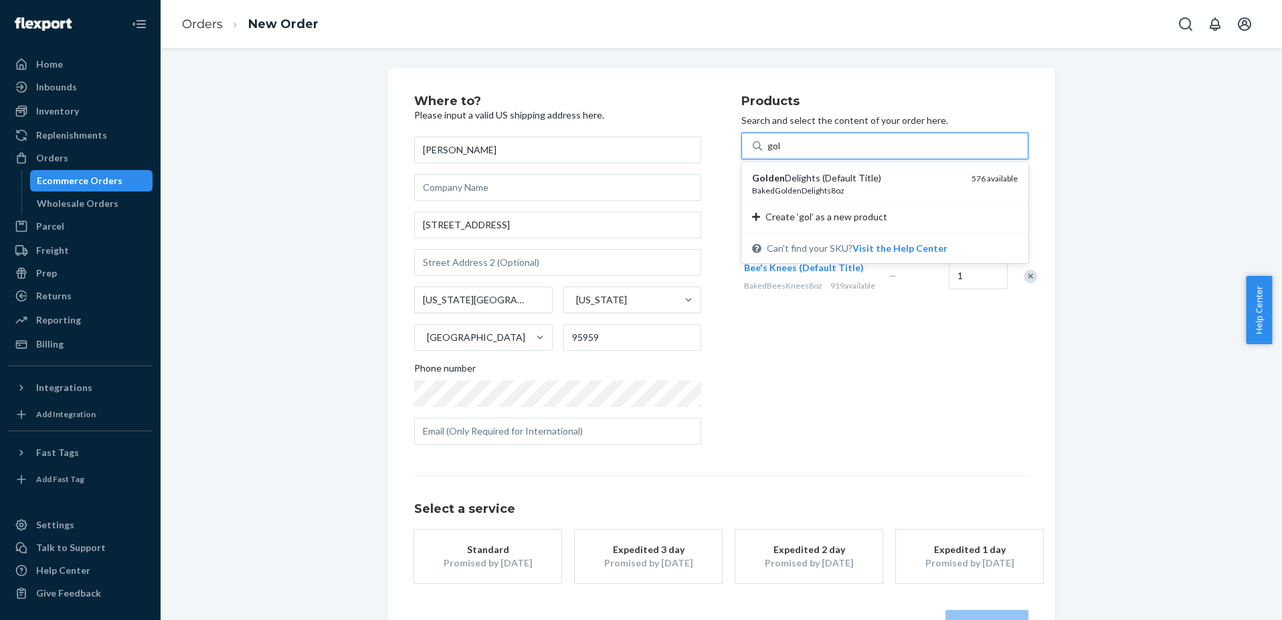
drag, startPoint x: 829, startPoint y: 190, endPoint x: 836, endPoint y: 203, distance: 15.3
click at [829, 191] on div "BakedGoldenDelights8oz" at bounding box center [856, 190] width 209 height 11
click at [782, 153] on input "gol" at bounding box center [775, 145] width 14 height 13
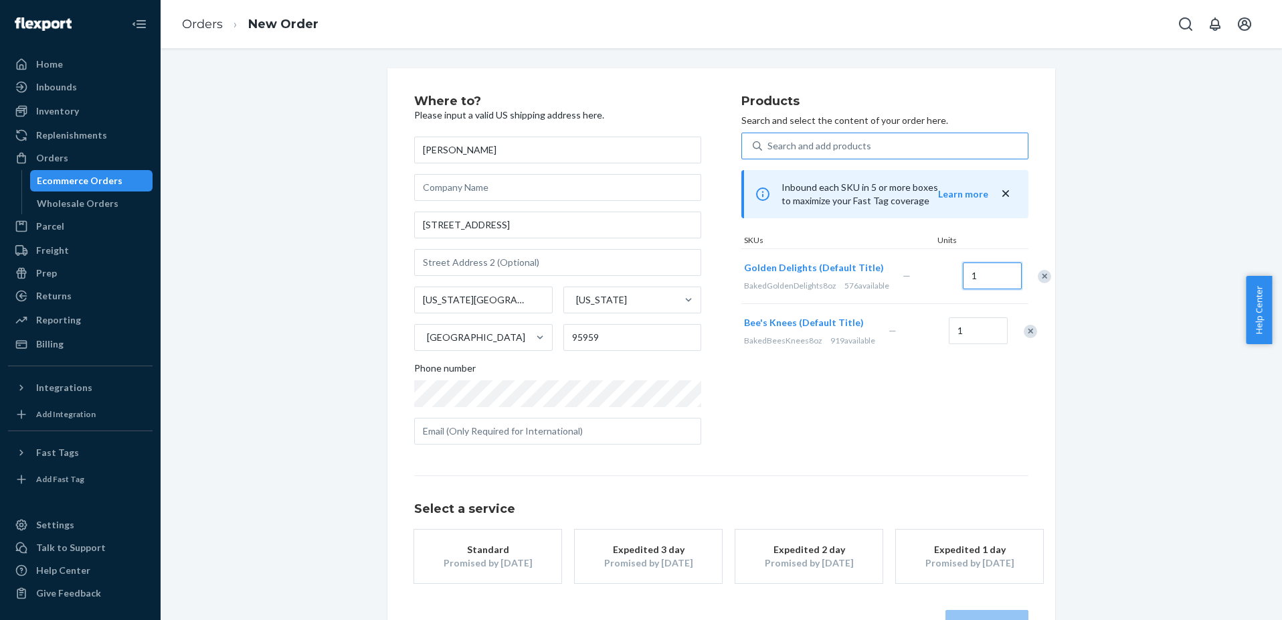
click at [963, 289] on input "1" at bounding box center [992, 275] width 59 height 27
type input "2"
click at [955, 344] on input "1" at bounding box center [978, 330] width 59 height 27
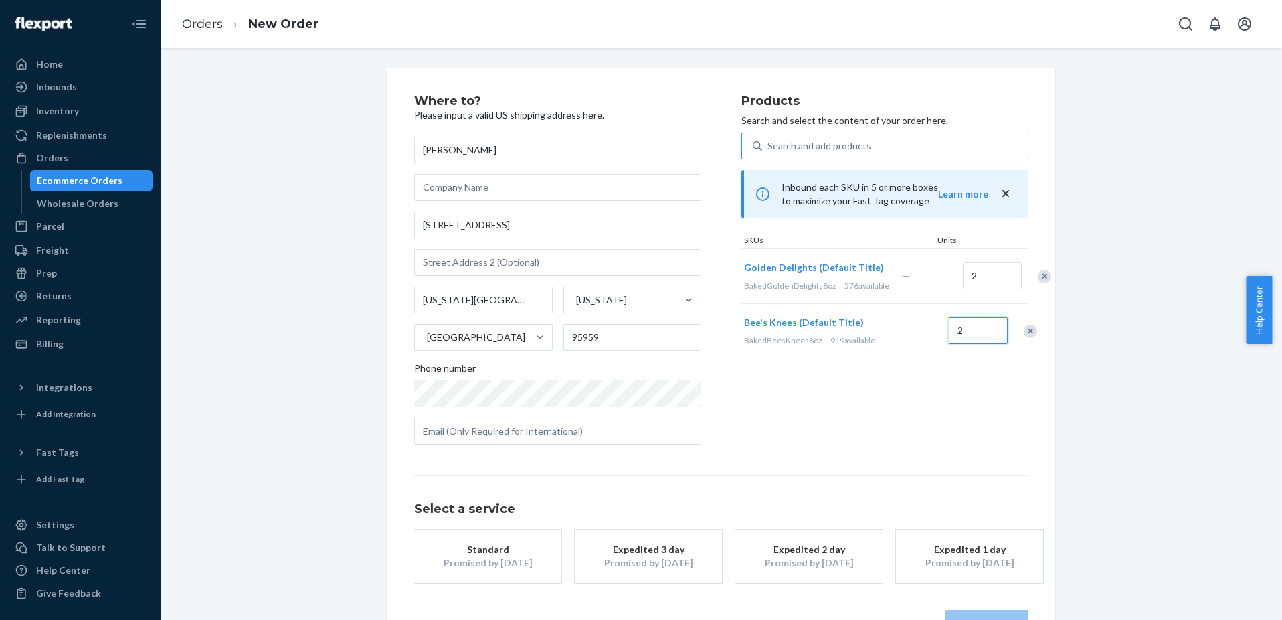
type input "2"
click at [825, 449] on div "Products Search and select the content of your order here. Search and add produ…" at bounding box center [885, 275] width 287 height 360
click at [471, 563] on div "Promised by [DATE]" at bounding box center [487, 562] width 107 height 13
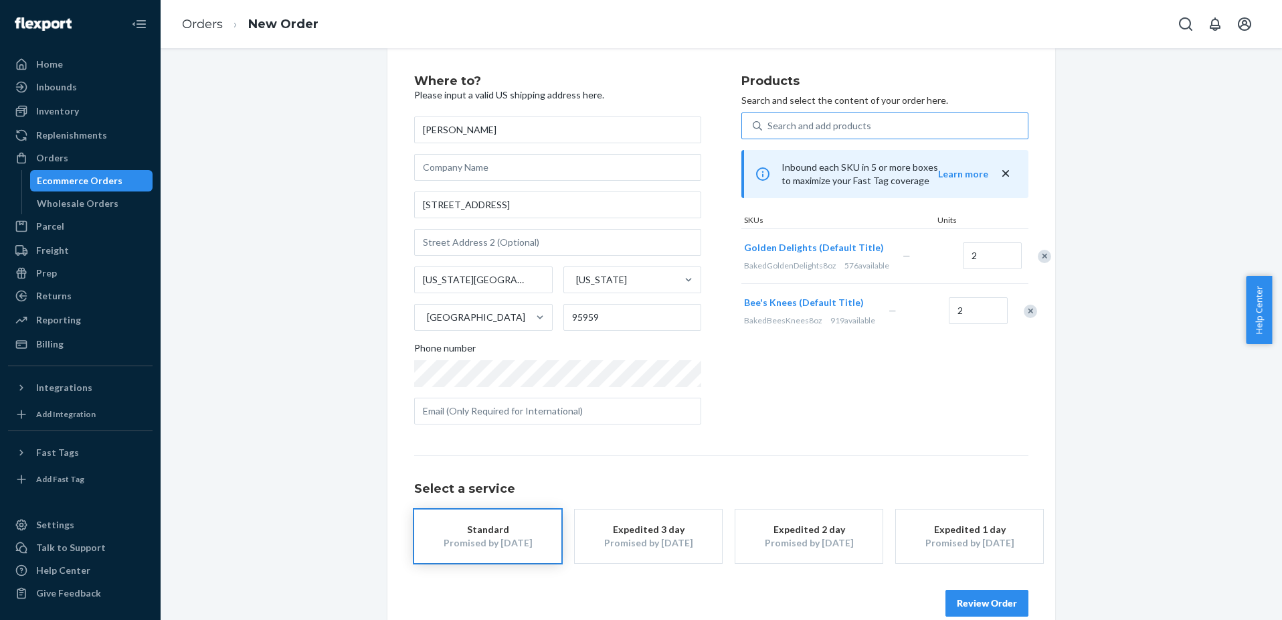
scroll to position [44, 0]
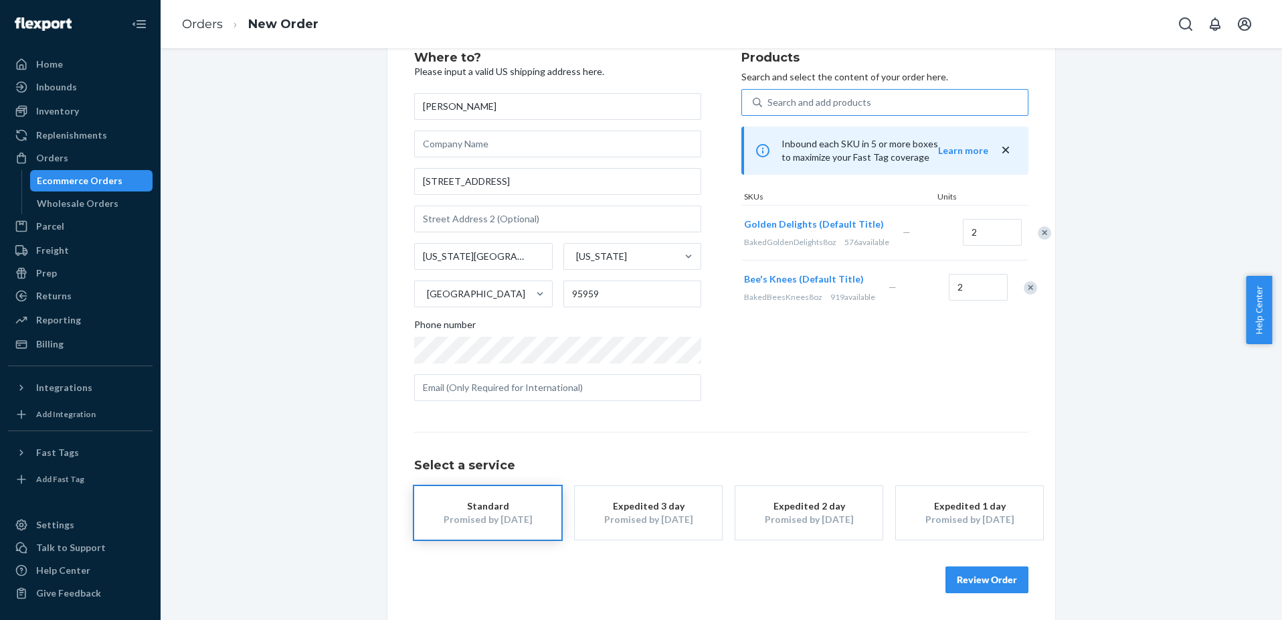
click at [980, 582] on button "Review Order" at bounding box center [987, 579] width 83 height 27
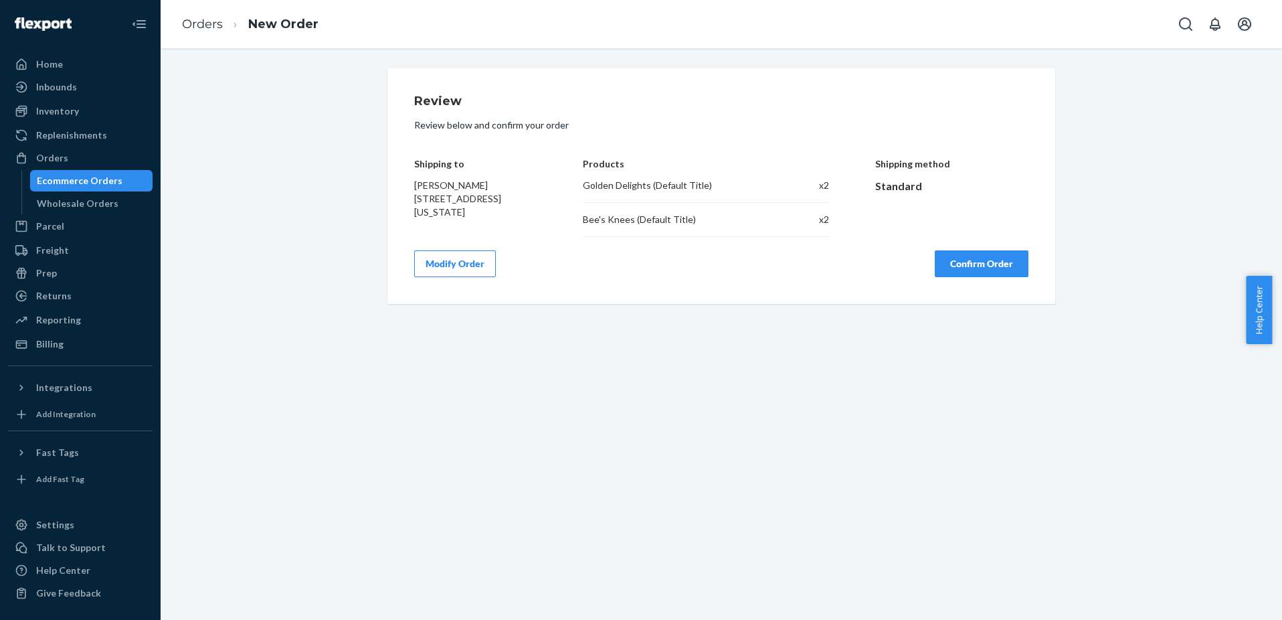
click at [1014, 268] on button "Confirm Order" at bounding box center [982, 263] width 94 height 27
